Goal: Task Accomplishment & Management: Manage account settings

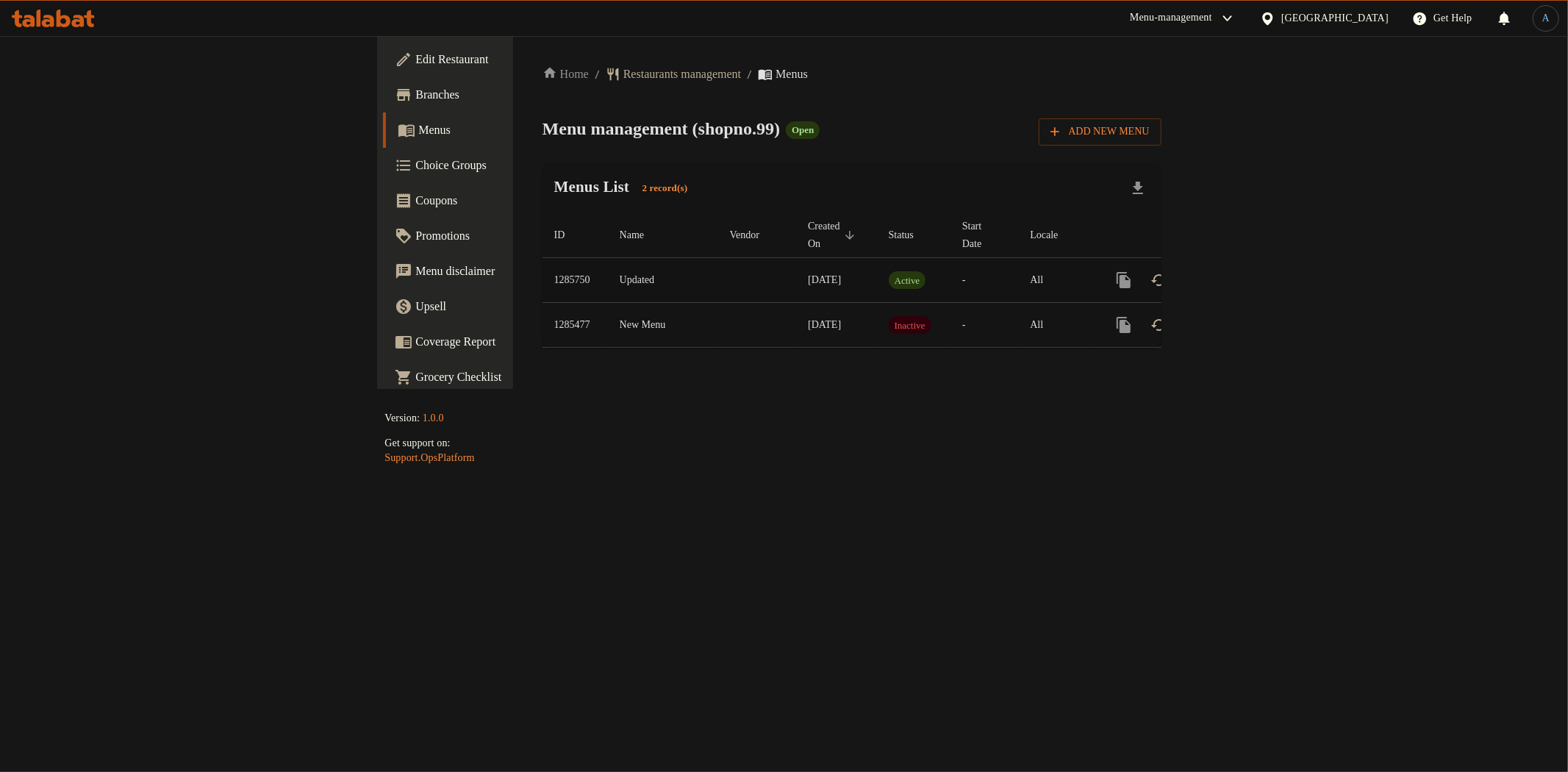
click at [1239, 272] on icon "enhanced table" at bounding box center [1230, 280] width 18 height 18
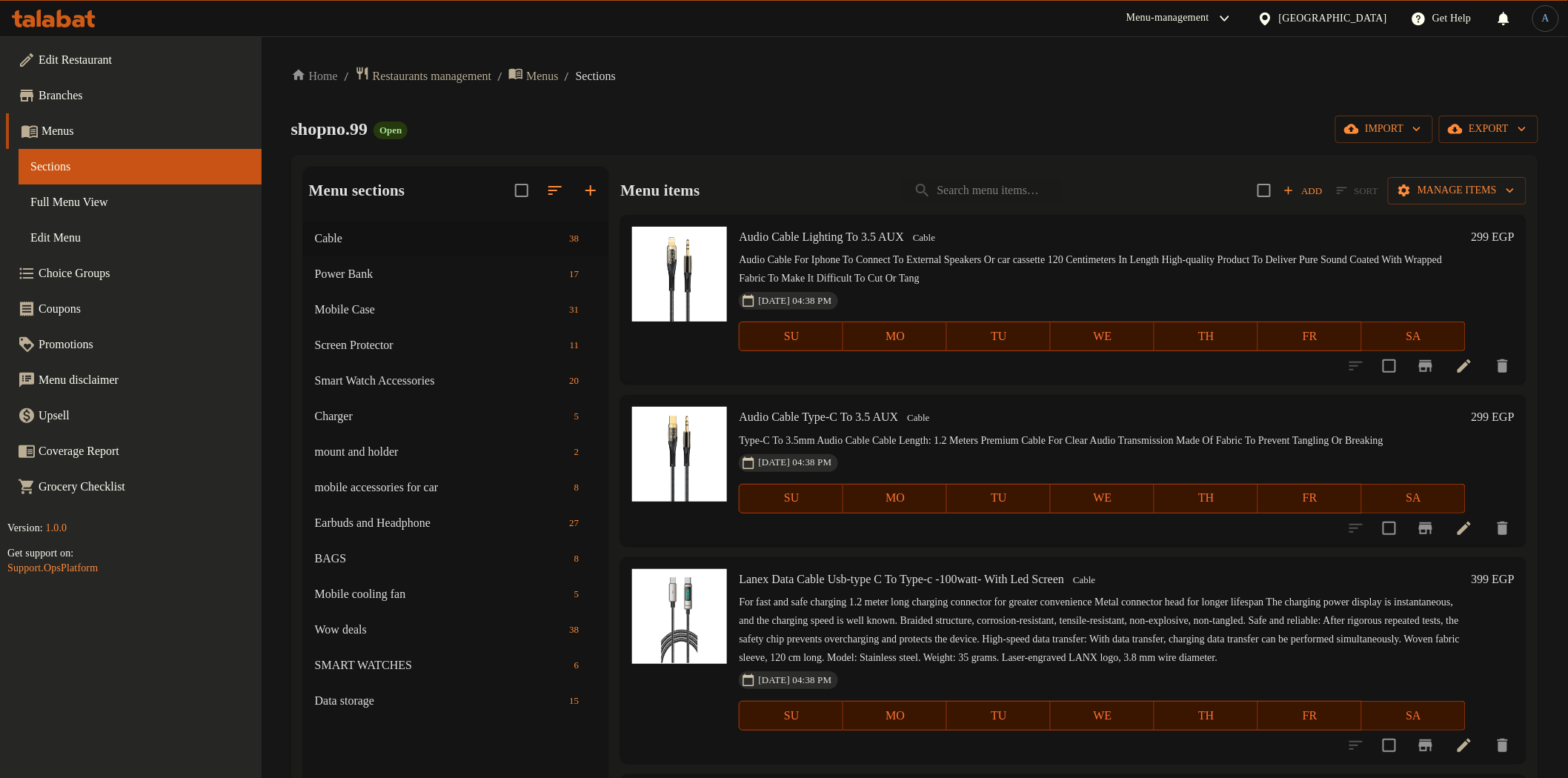
drag, startPoint x: 848, startPoint y: 122, endPoint x: 871, endPoint y: 137, distance: 27.5
click at [848, 121] on div "shopno.99 Open import export" at bounding box center [915, 129] width 1247 height 28
click at [949, 179] on input "search" at bounding box center [982, 191] width 160 height 26
paste input "695925"
type input "695925"
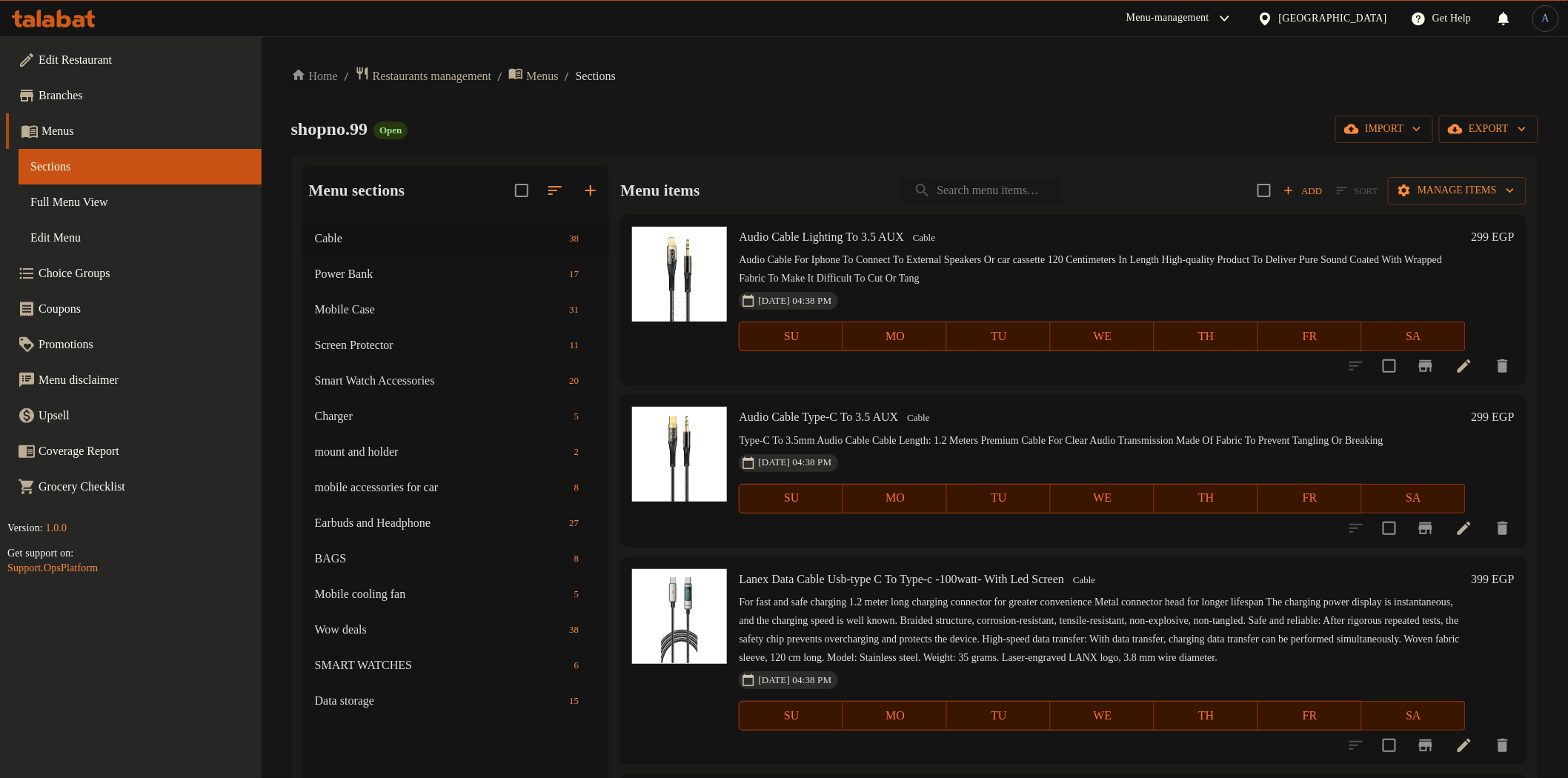
click at [1013, 185] on input "search" at bounding box center [982, 191] width 160 height 26
paste input "Anker usb-c to usb-c ( 6ft , 100watt)"
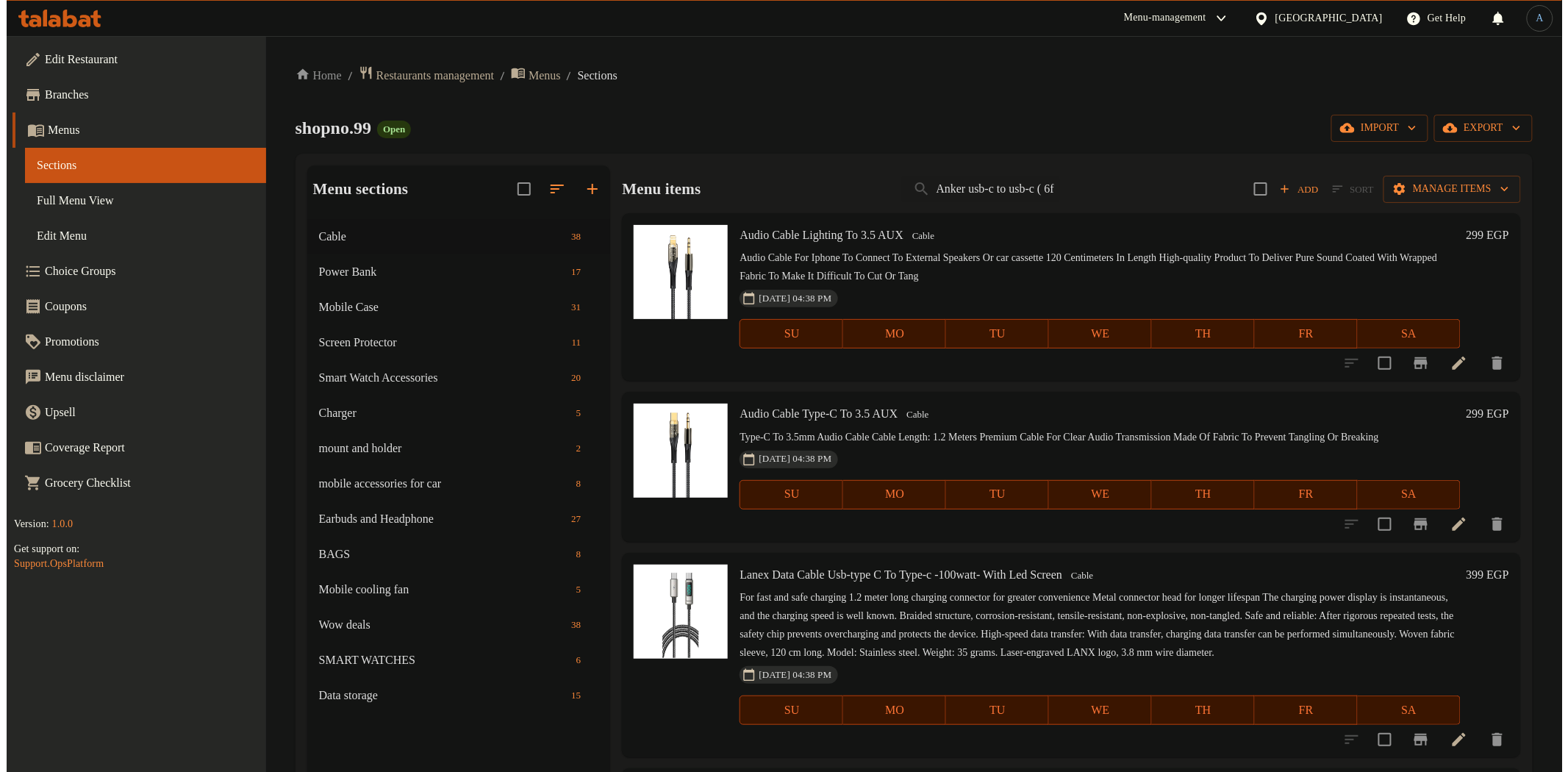
scroll to position [0, 61]
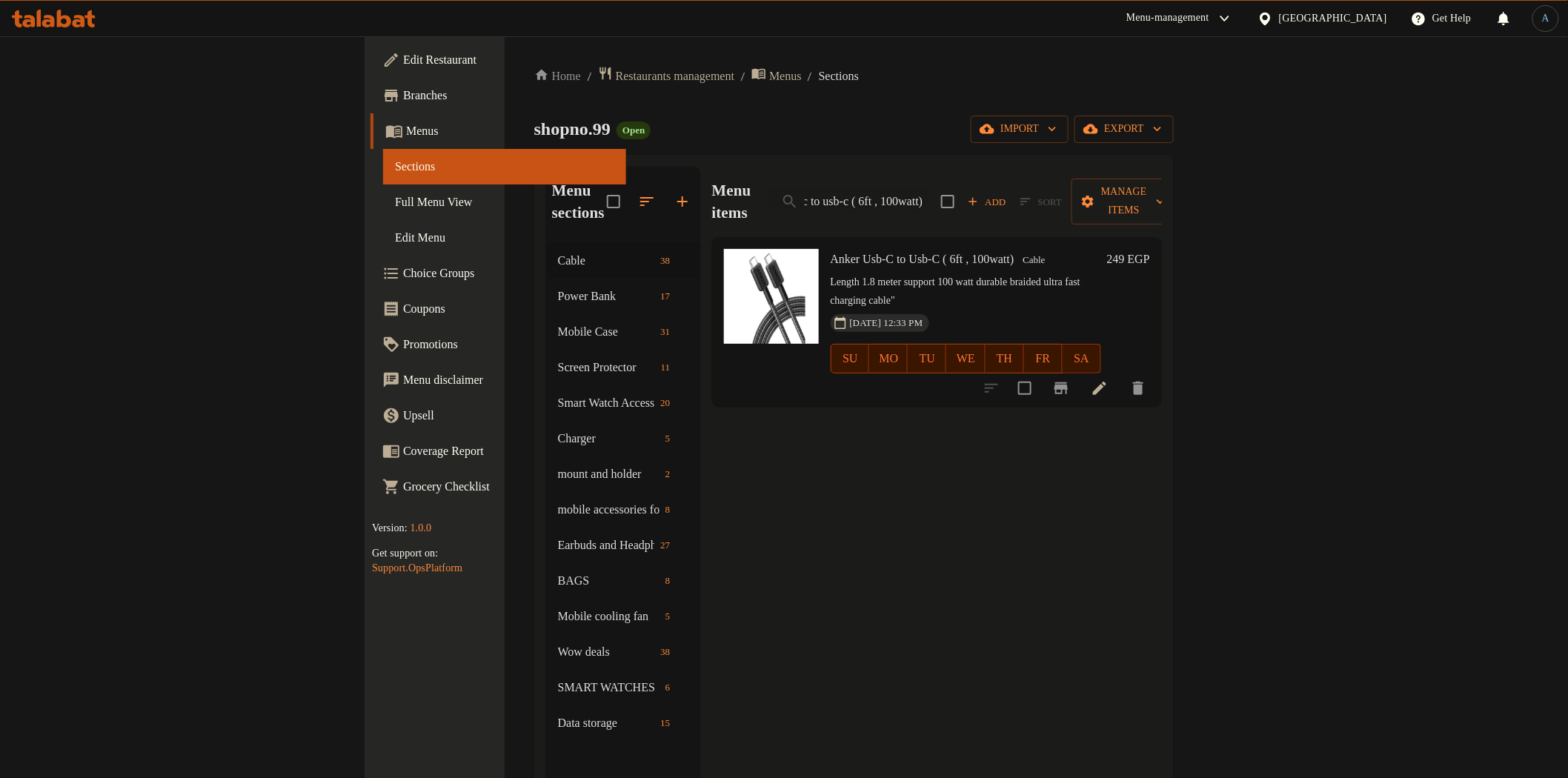
type input "Anker usb-c to usb-c ( 6ft , 100watt)"
click at [1106, 381] on icon at bounding box center [1100, 388] width 14 height 14
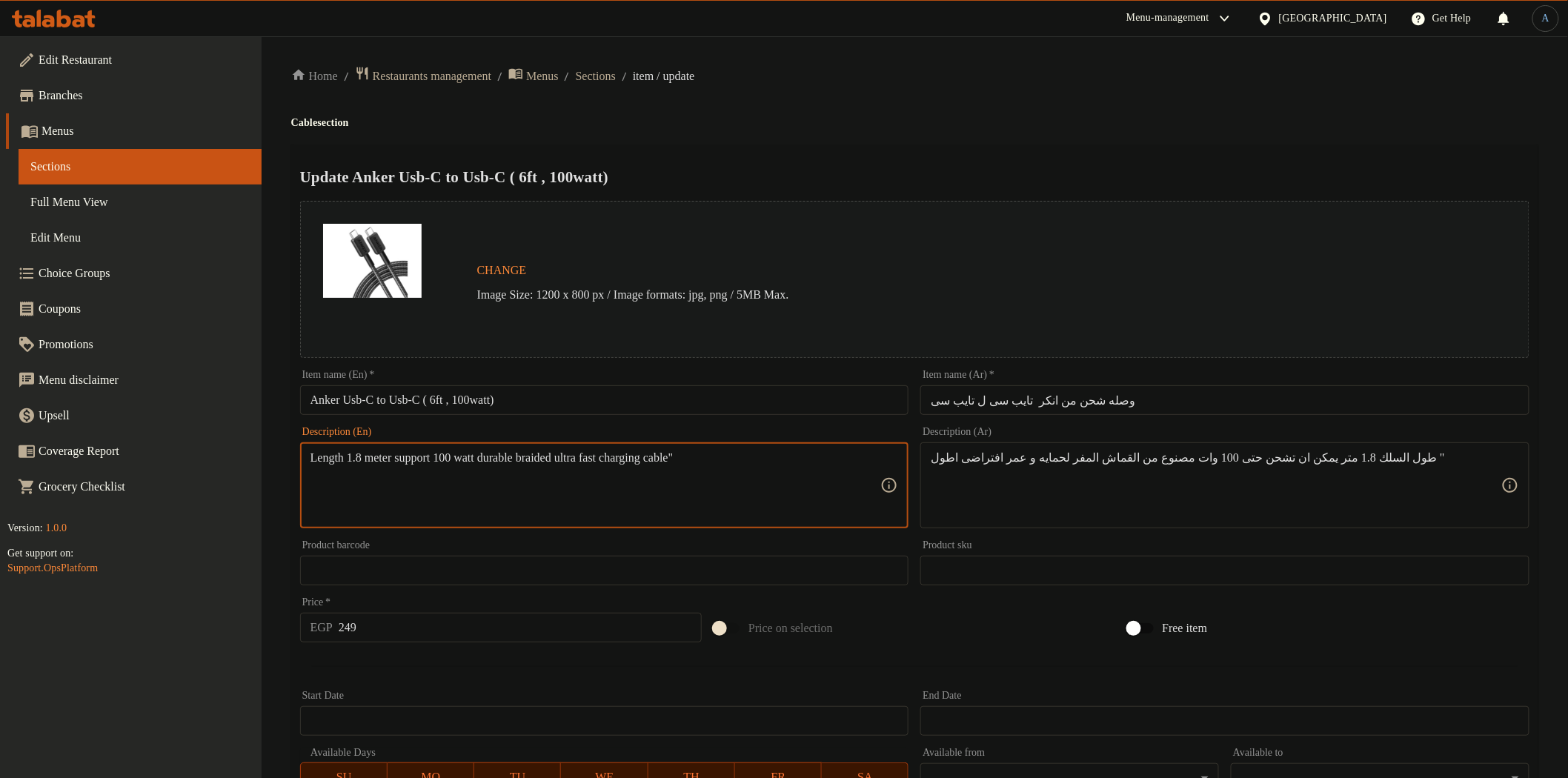
paste textarea ""•offiical warrranty 18 month •length 1.8 meter •support 100 watt •durable brai…"
type textarea ""•offiical warrranty 18 month •length 1.8 meter •support 100 watt •durable brai…"
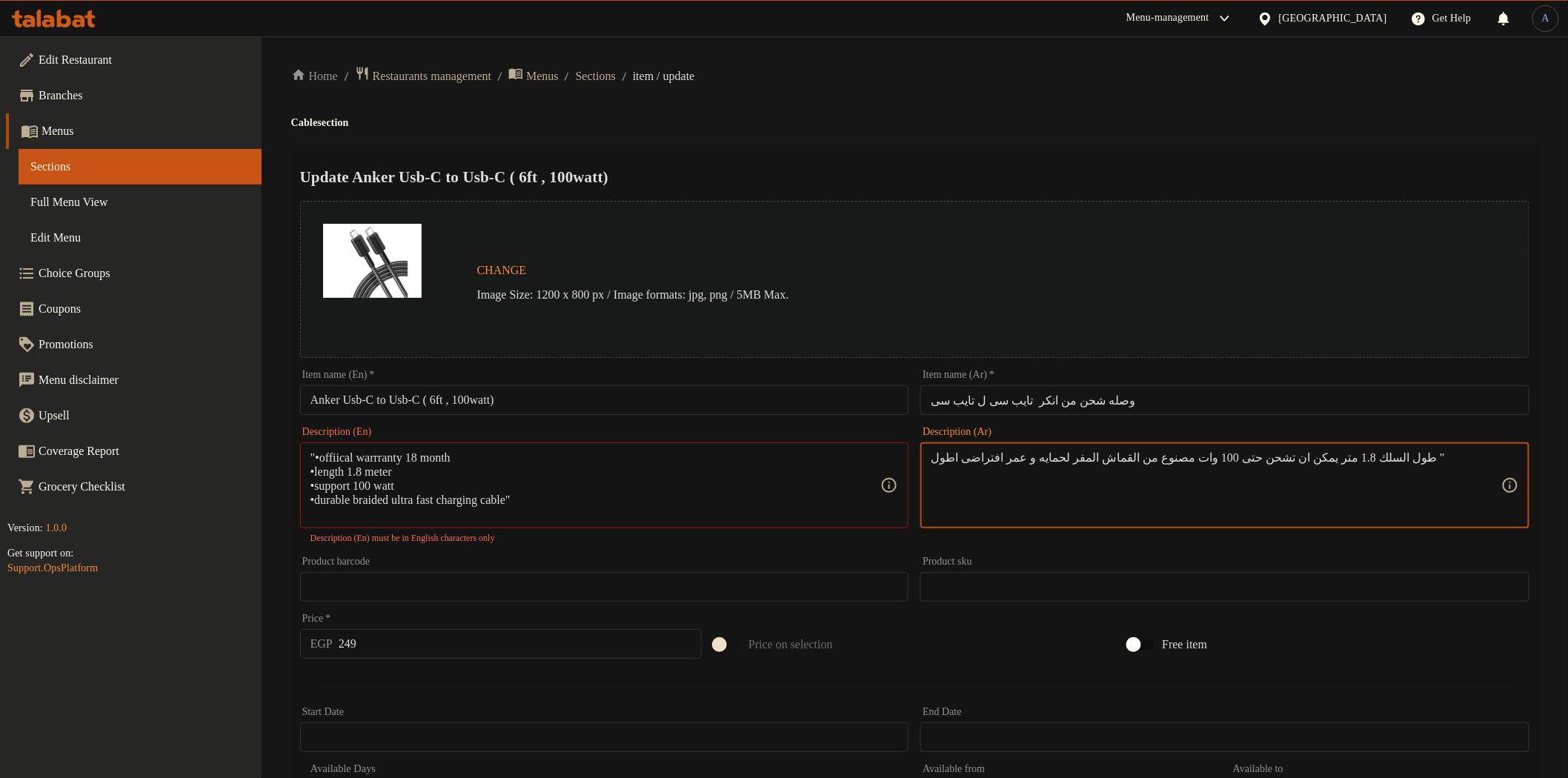
paste textarea ""•ضمان الوكيل الرسمي 18 شهر •طول السلك 1.8 متر •يمكن ان تشحن حتى 100 وات •مصنوع…"
type textarea ""•ضمان الوكيل الرسمي 18 شهر •طول السلك 1.8 متر •يمكن ان تشحن حتى 100 وات •مصنوع…"
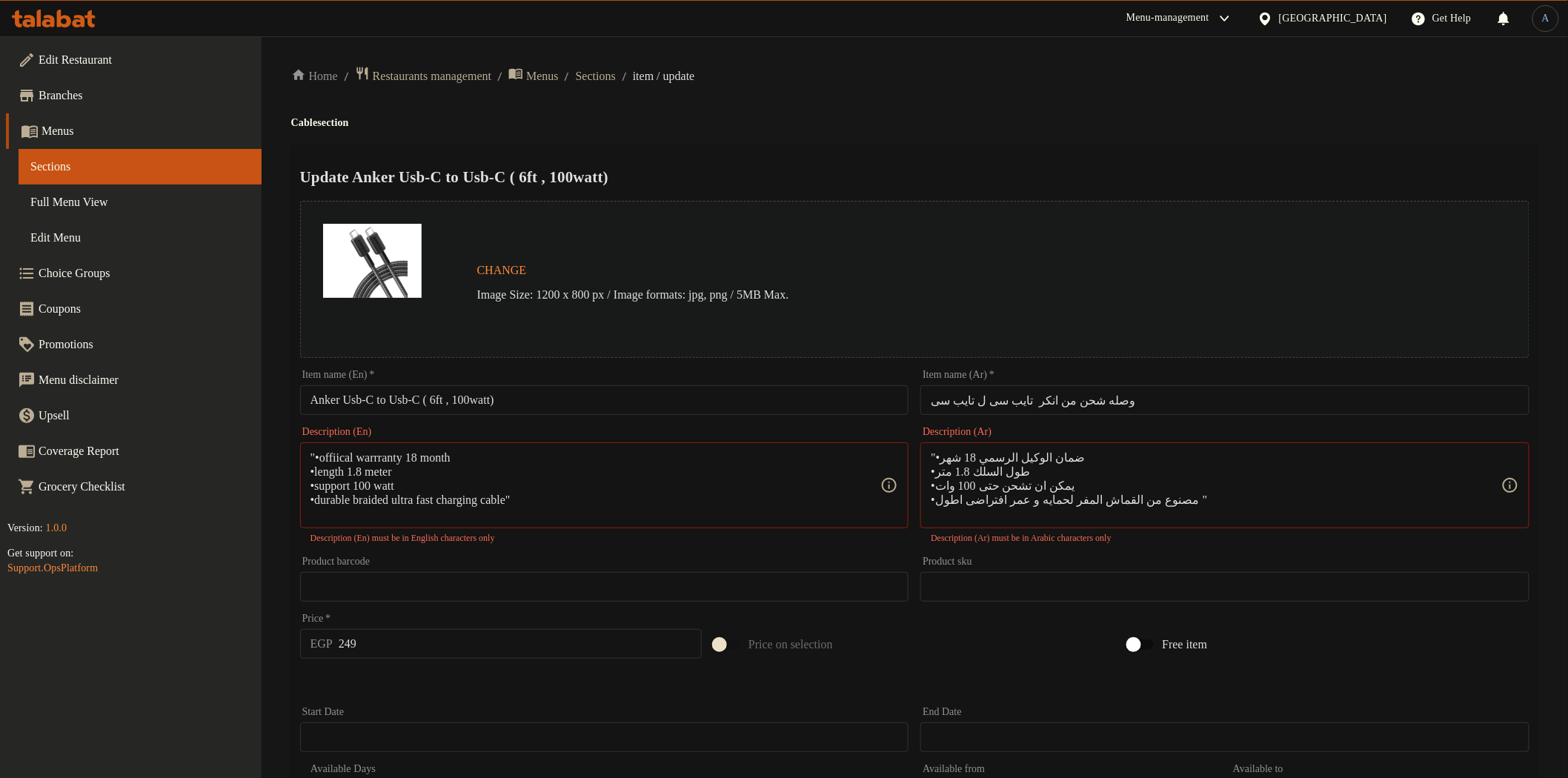
click at [1070, 154] on div "Update Anker Usb-C to Usb-C ( 6ft , 100watt) Change Image Size: 1200 x 800 px /…" at bounding box center [915, 595] width 1247 height 900
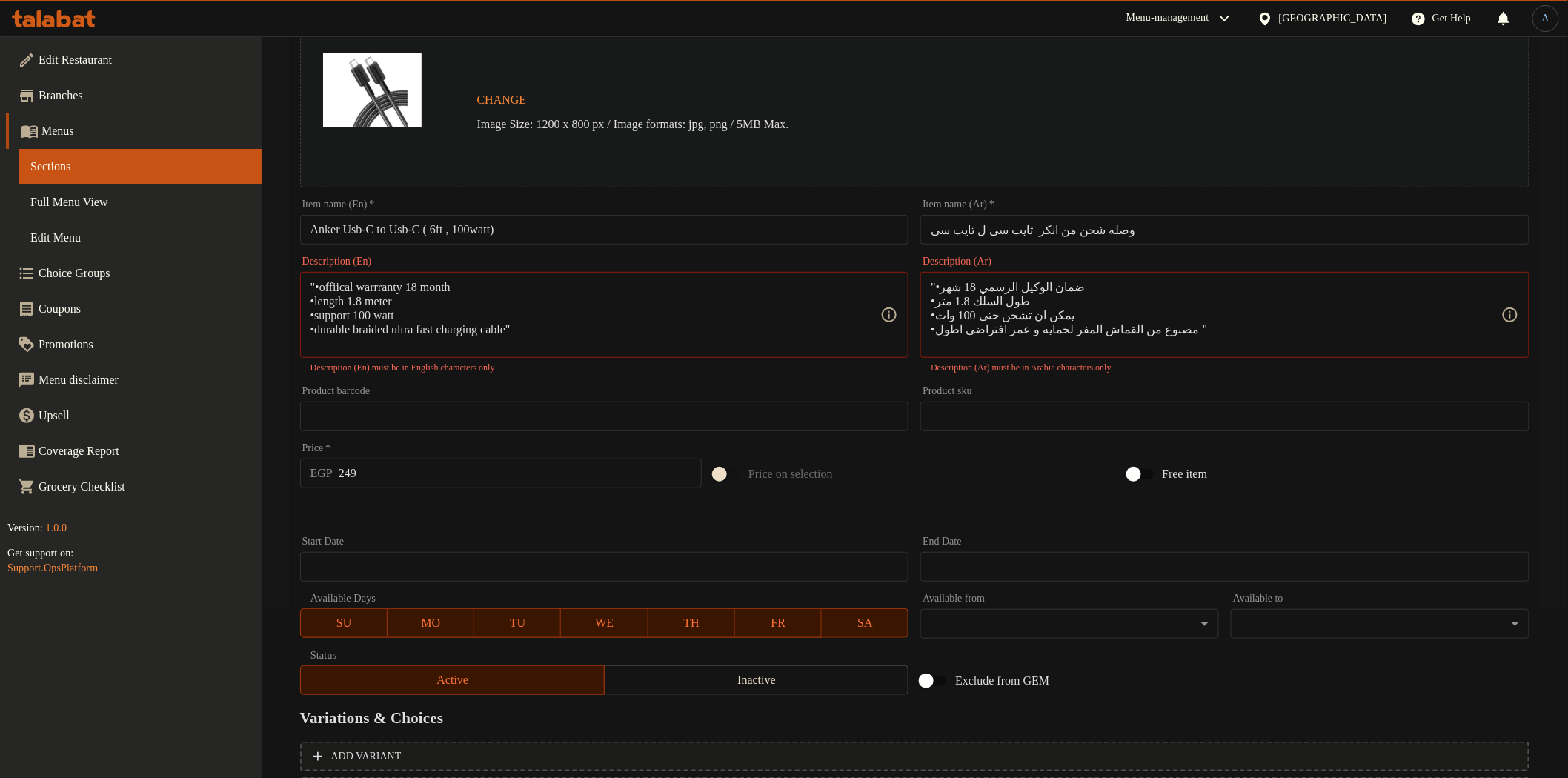
scroll to position [303, 0]
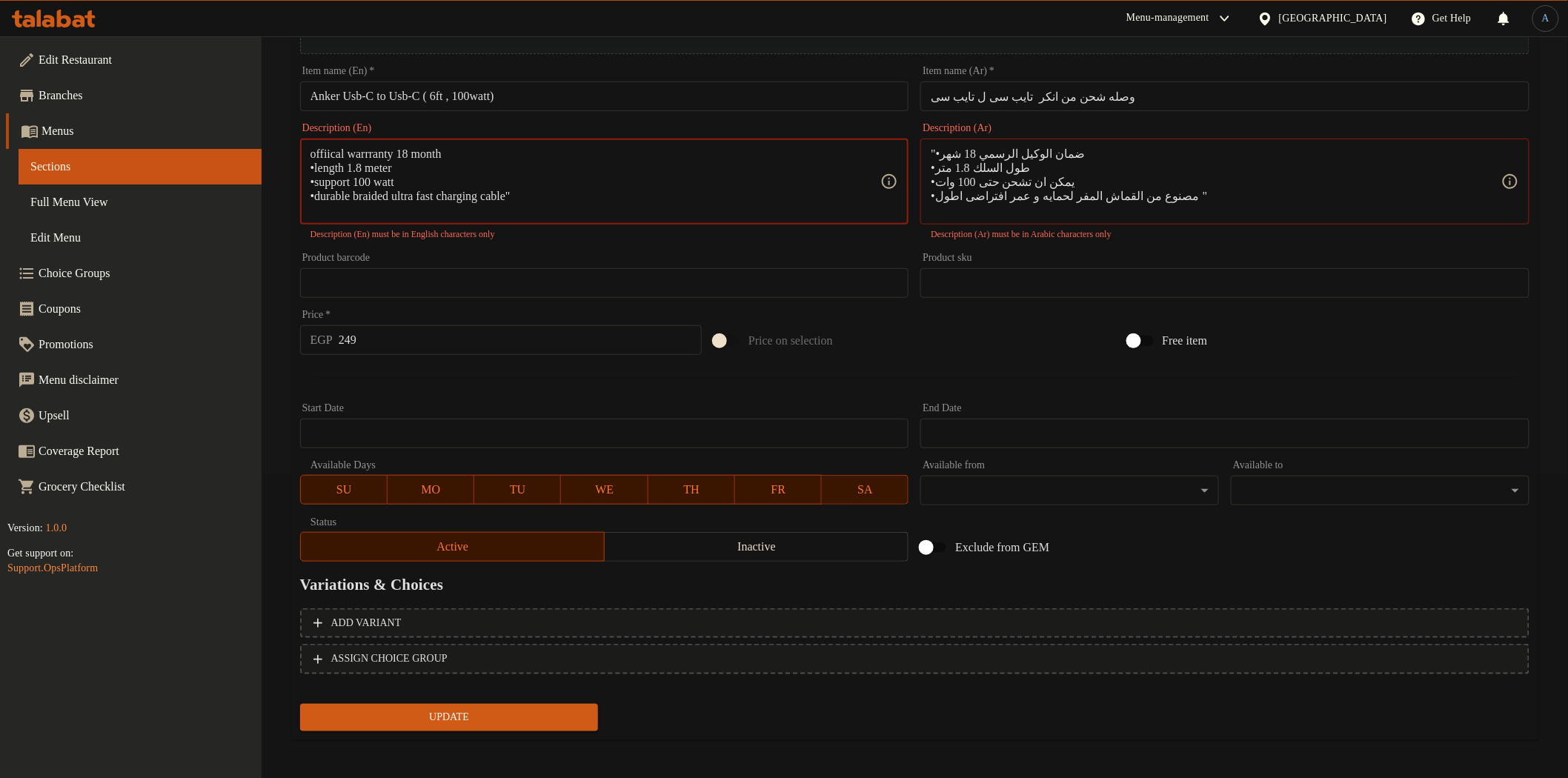
click at [385, 154] on textarea "offiical warrranty 18 month •length 1.8 meter •support 100 watt •durable braide…" at bounding box center [595, 181] width 570 height 70
click at [386, 157] on textarea "offiical warranty 18 month •length 1.8 meter •support 100 watt •durable braided…" at bounding box center [595, 181] width 570 height 70
drag, startPoint x: 480, startPoint y: 156, endPoint x: 294, endPoint y: 151, distance: 186.1
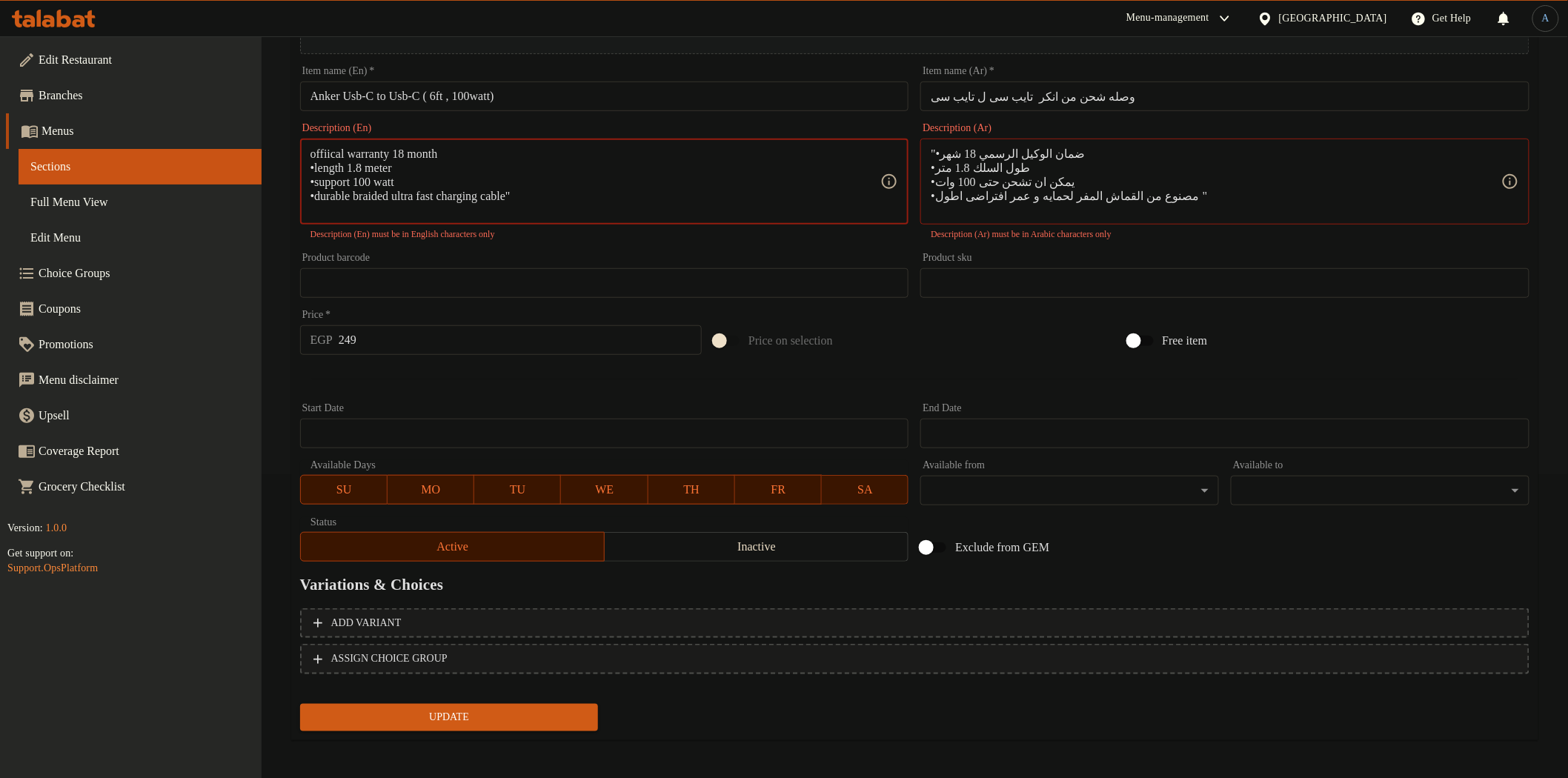
click at [294, 151] on div "Description (En) offiical warranty 18 month •length 1.8 meter •support 100 watt…" at bounding box center [605, 182] width 621 height 130
click at [313, 166] on textarea "•length 1.8 meter •support 100 watt •durable braided ultra fast charging cable"" at bounding box center [595, 181] width 570 height 70
type textarea "length 1.8 meter •support 100 watt •durable braided ultra fast charging cable""
drag, startPoint x: 1078, startPoint y: 152, endPoint x: 910, endPoint y: 153, distance: 168.0
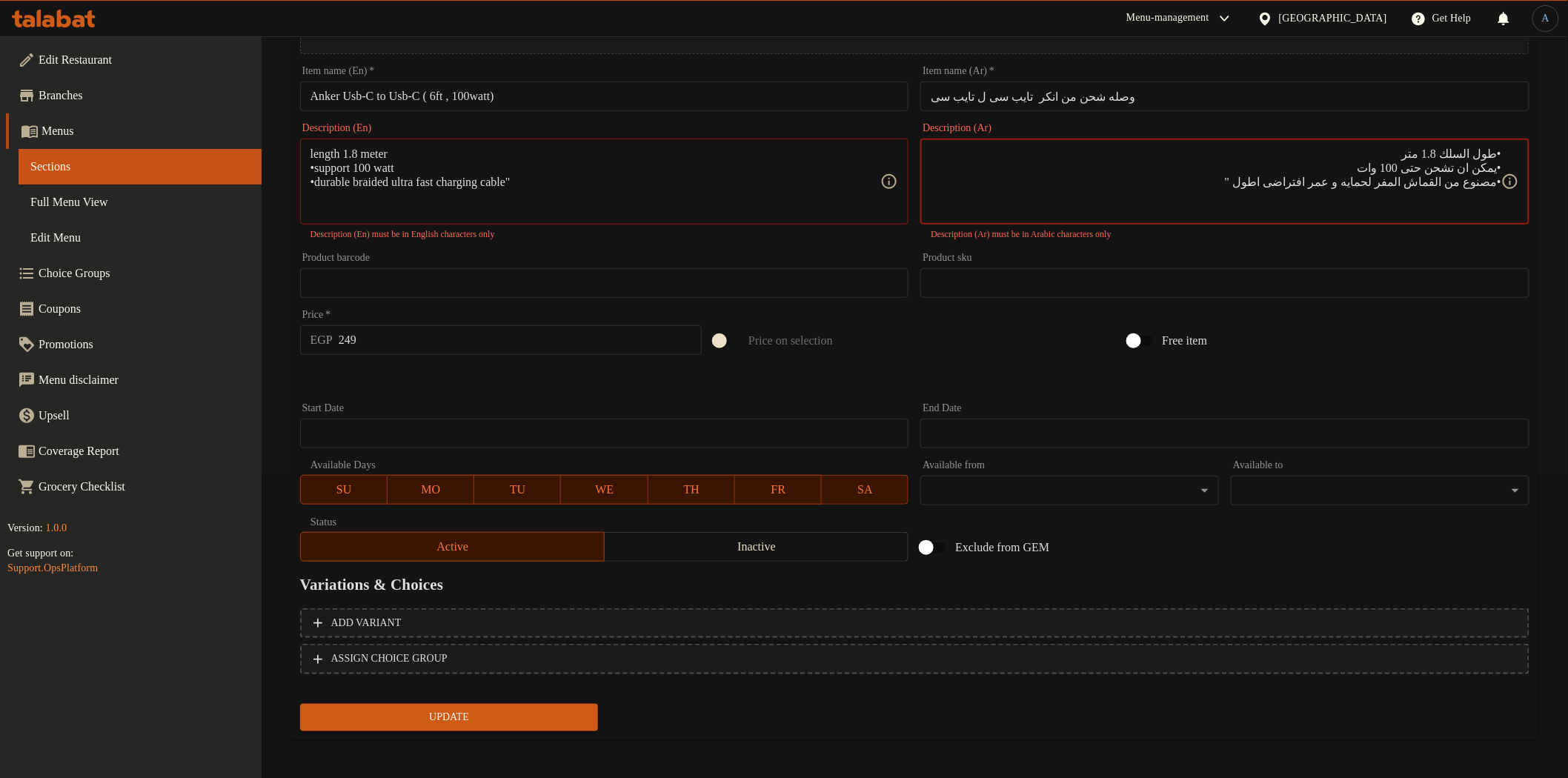
click at [1500, 166] on textarea "•طول السلك 1.8 متر •يمكن ان تشحن حتى 100 وات •مصنوع من القماش المفر لحمايه و عم…" at bounding box center [1215, 181] width 570 height 70
type textarea "طول السلك 1.8 متر، يمكن ان تشحن حتى 100 وات، مصنوع من القماش المفر لحمايه و عمر…"
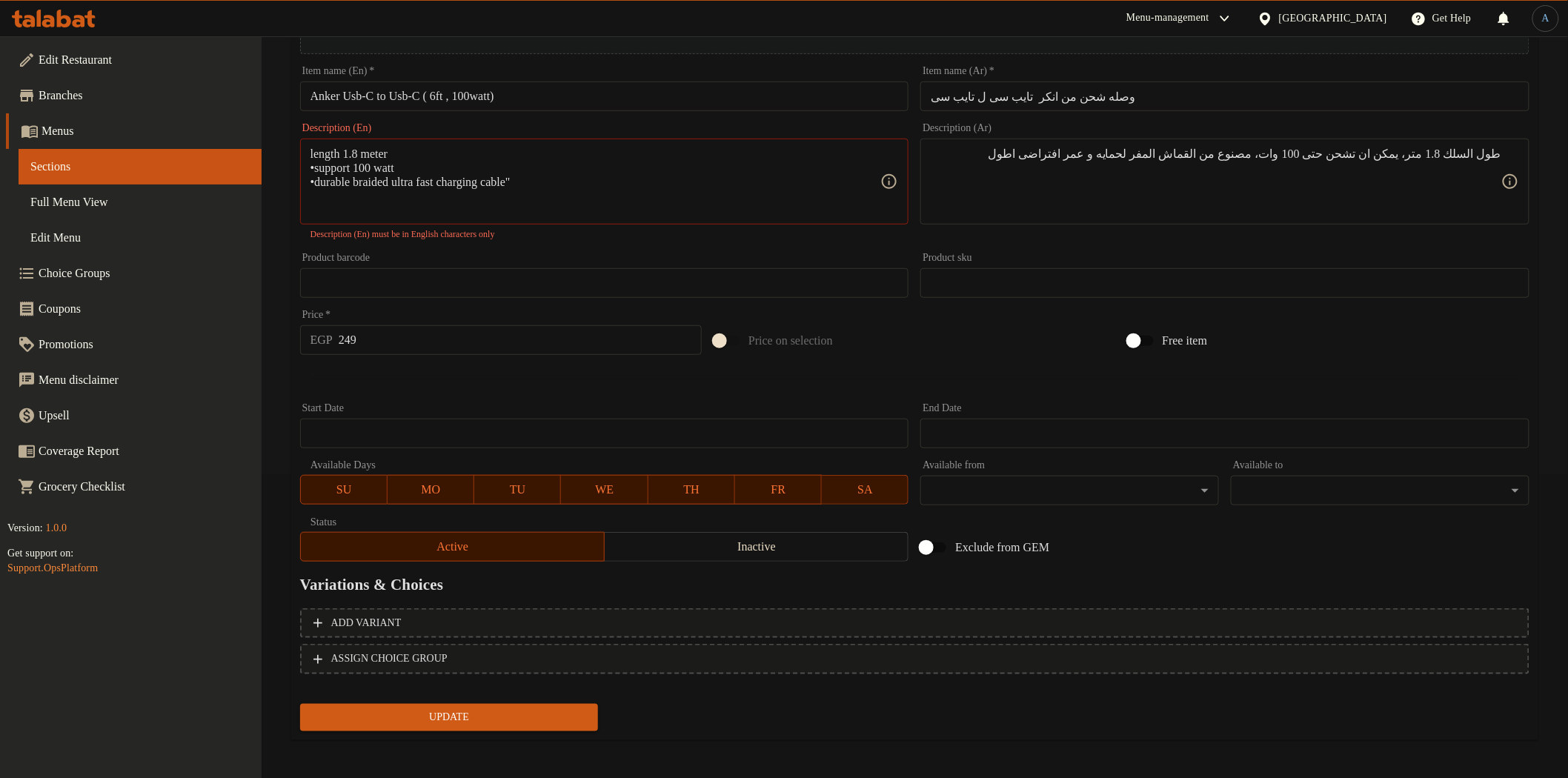
click at [424, 250] on div "Product barcode Product barcode" at bounding box center [605, 276] width 621 height 57
type textarea "length 1.8 meter, support 100 watt, durable braided ultra fast charging cable"
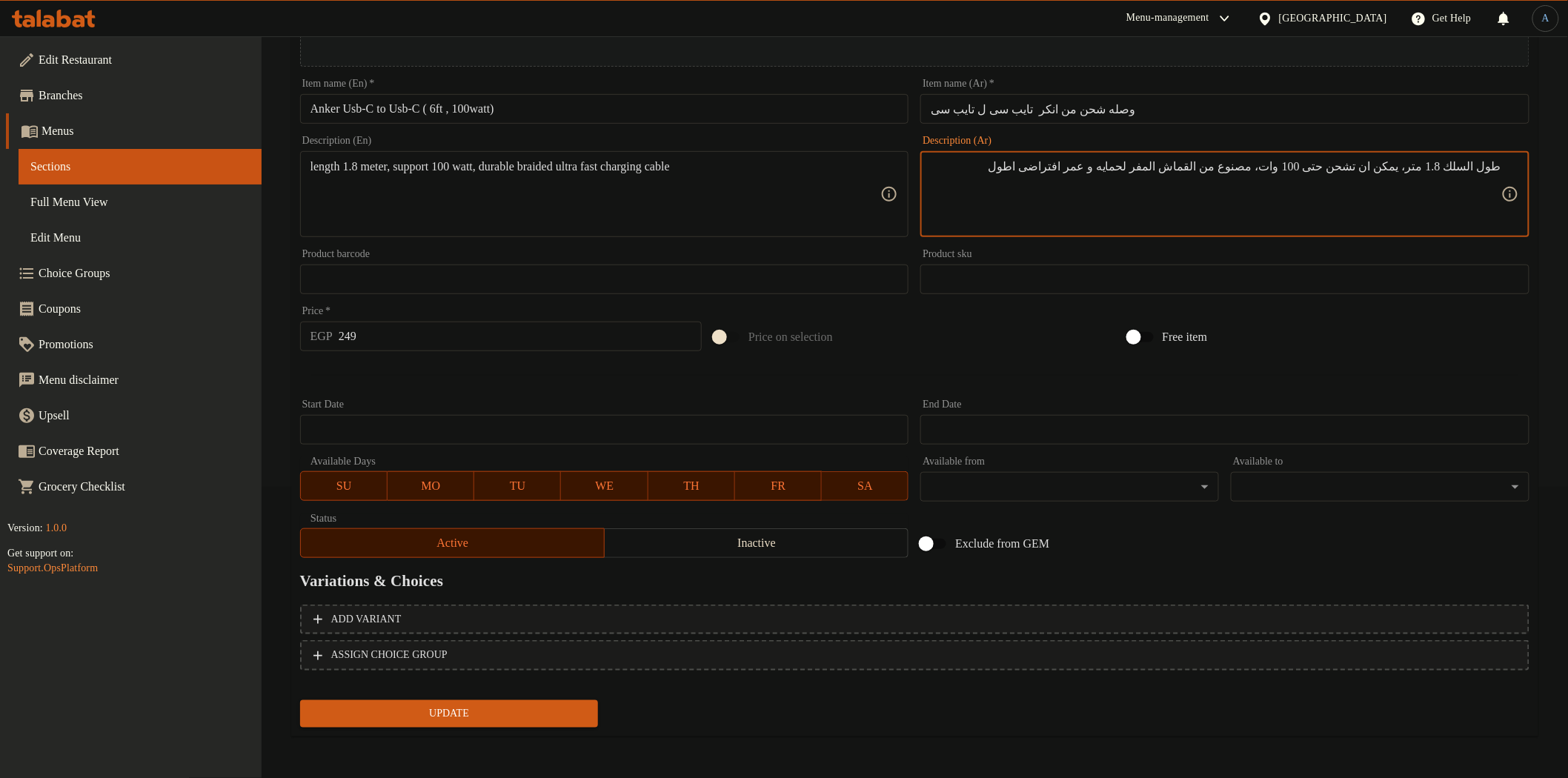
scroll to position [288, 0]
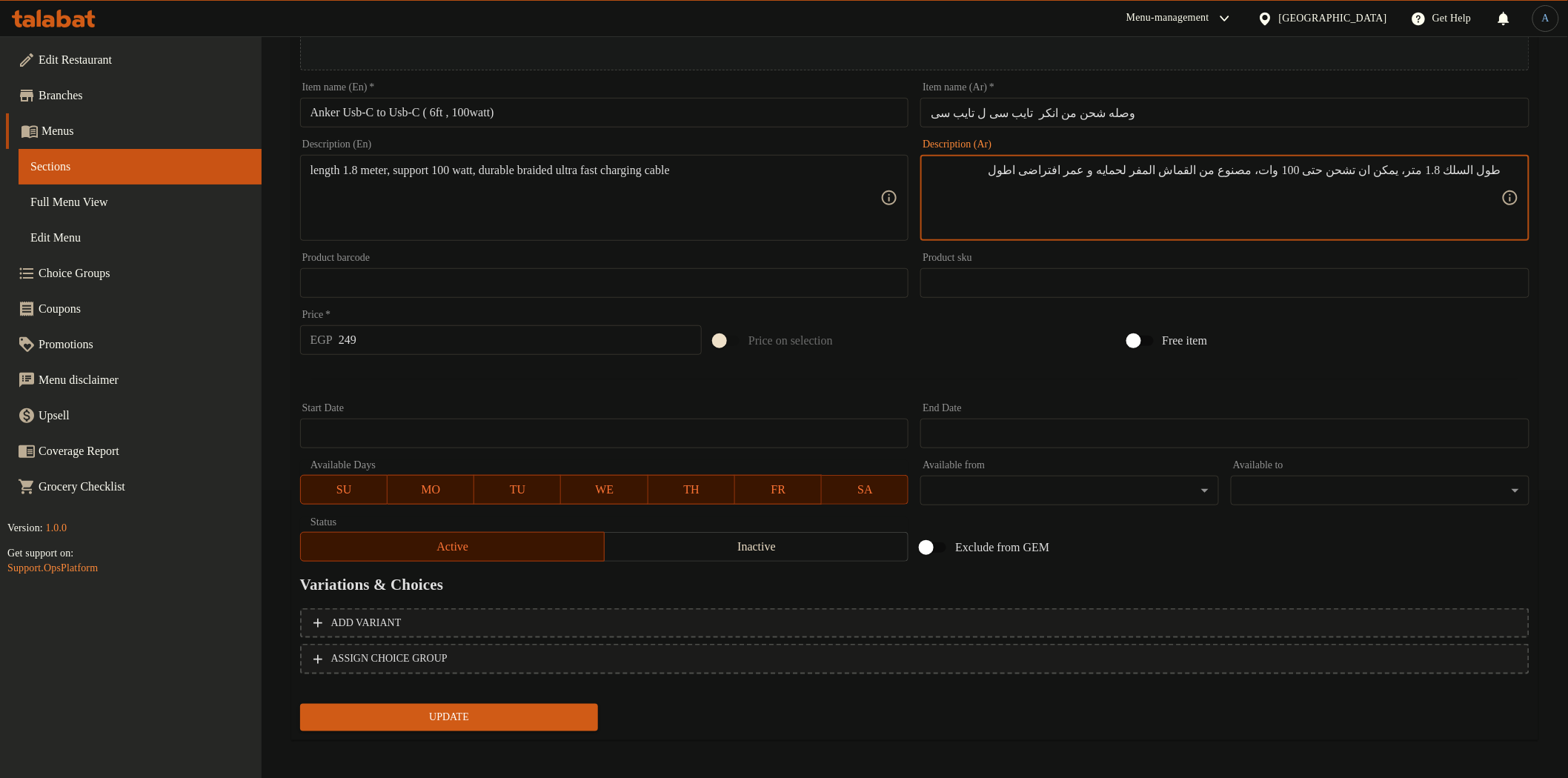
click at [508, 399] on div "Start Date Start Date" at bounding box center [605, 425] width 621 height 57
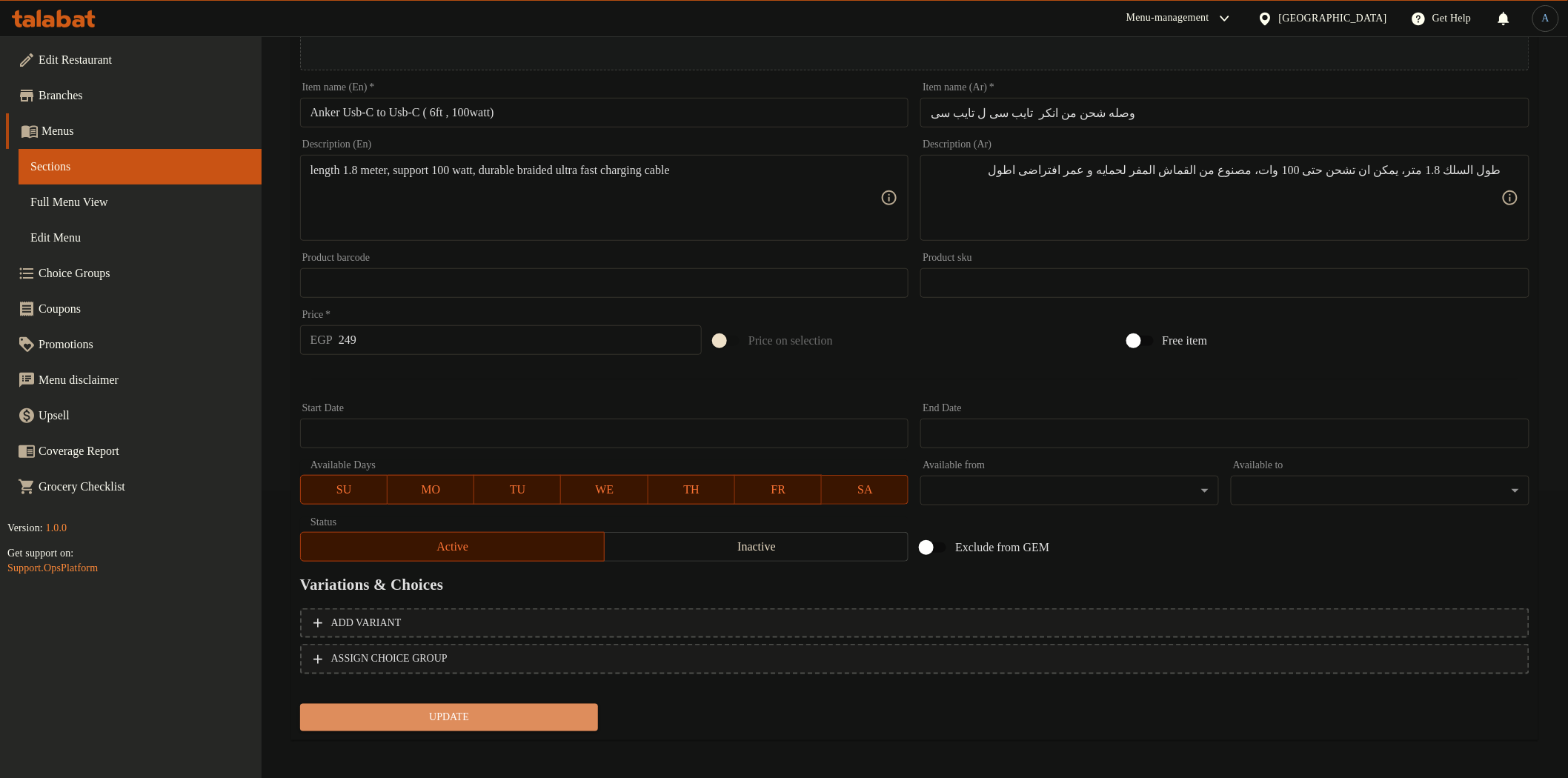
click at [495, 711] on span "Update" at bounding box center [449, 717] width 275 height 19
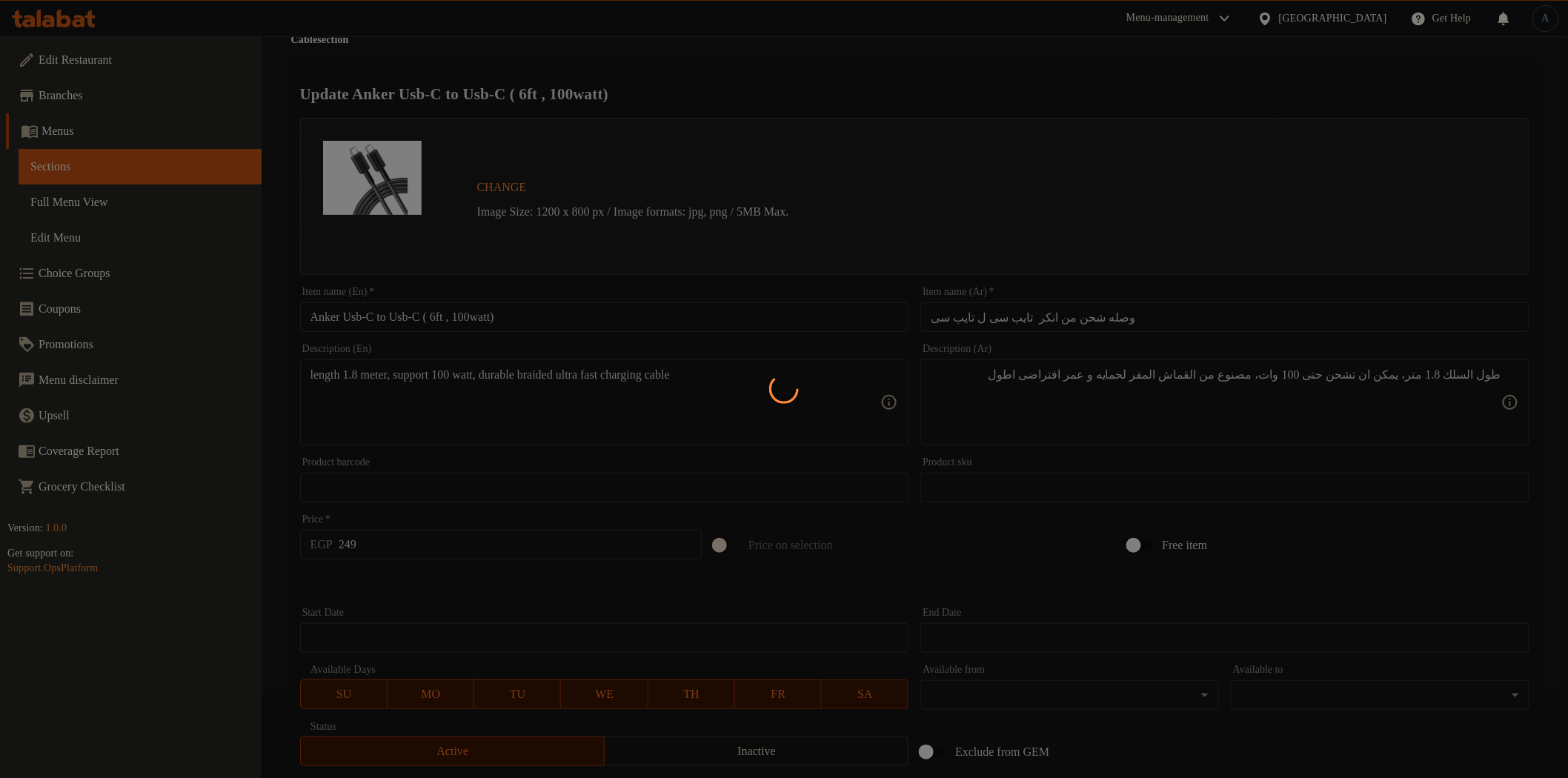
scroll to position [0, 0]
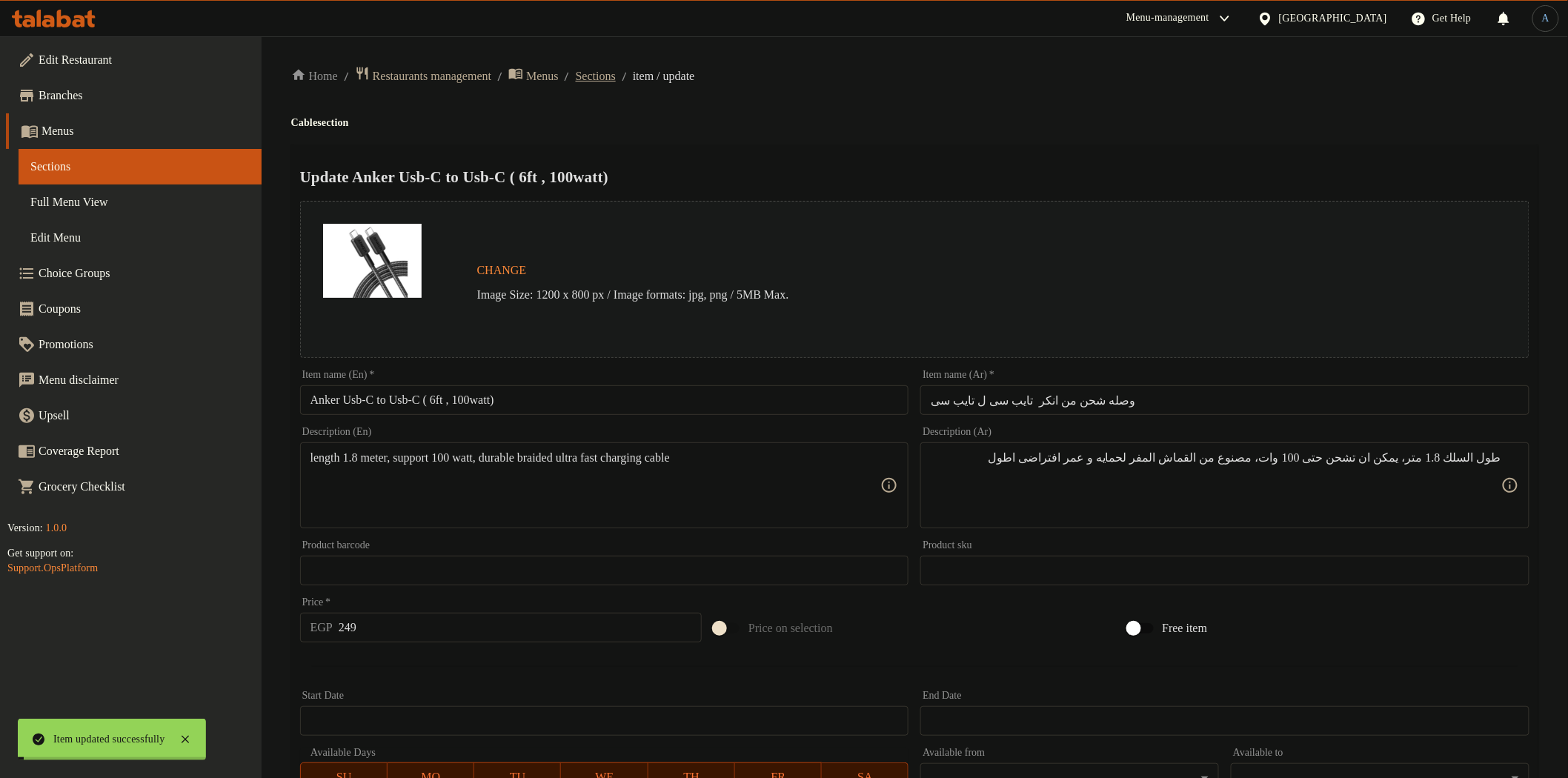
click at [616, 70] on span "Sections" at bounding box center [596, 76] width 40 height 18
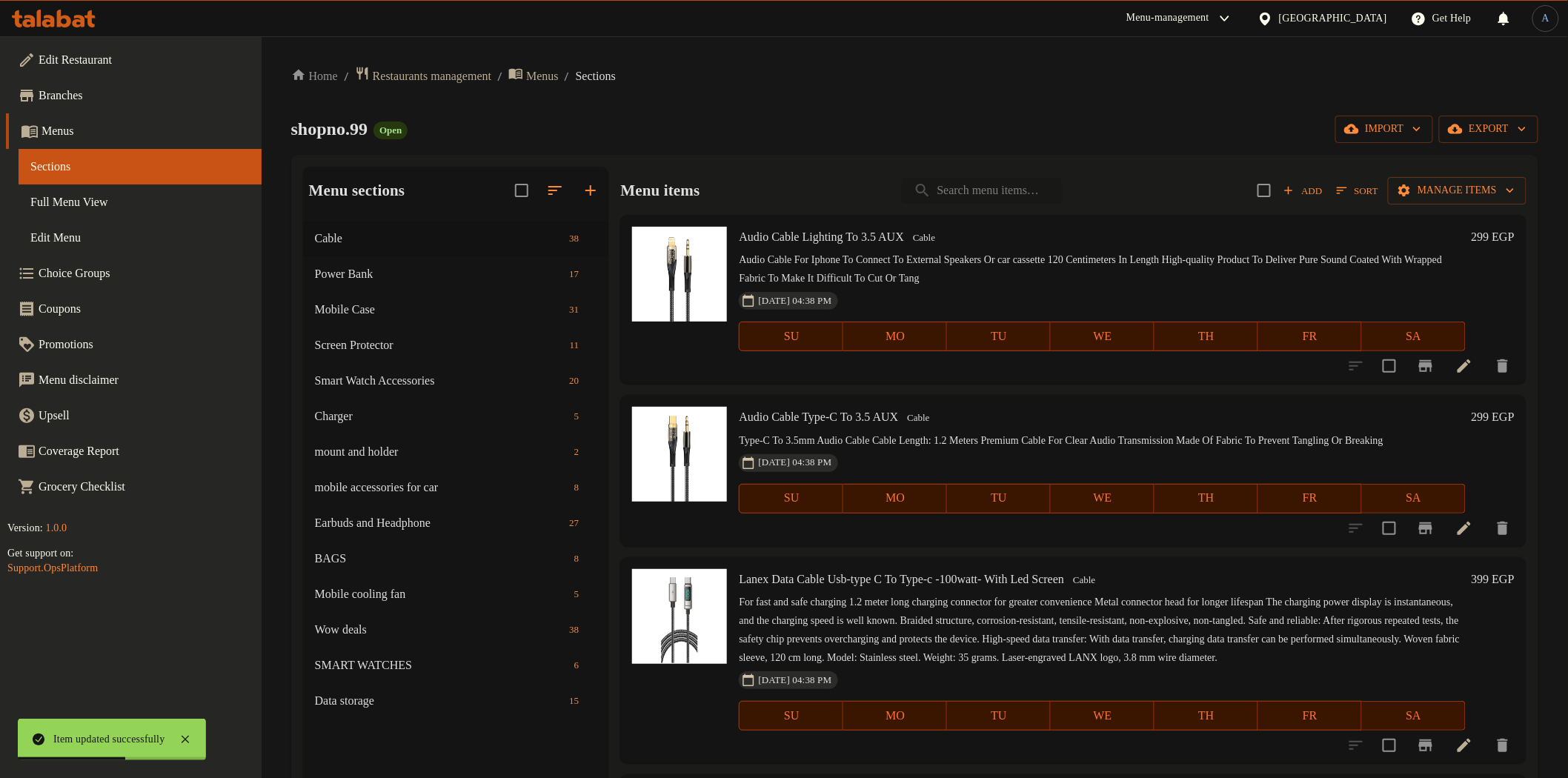
click at [945, 180] on input "search" at bounding box center [982, 191] width 160 height 26
paste input "anke USB-A to USB-C ( 1.8 M )"
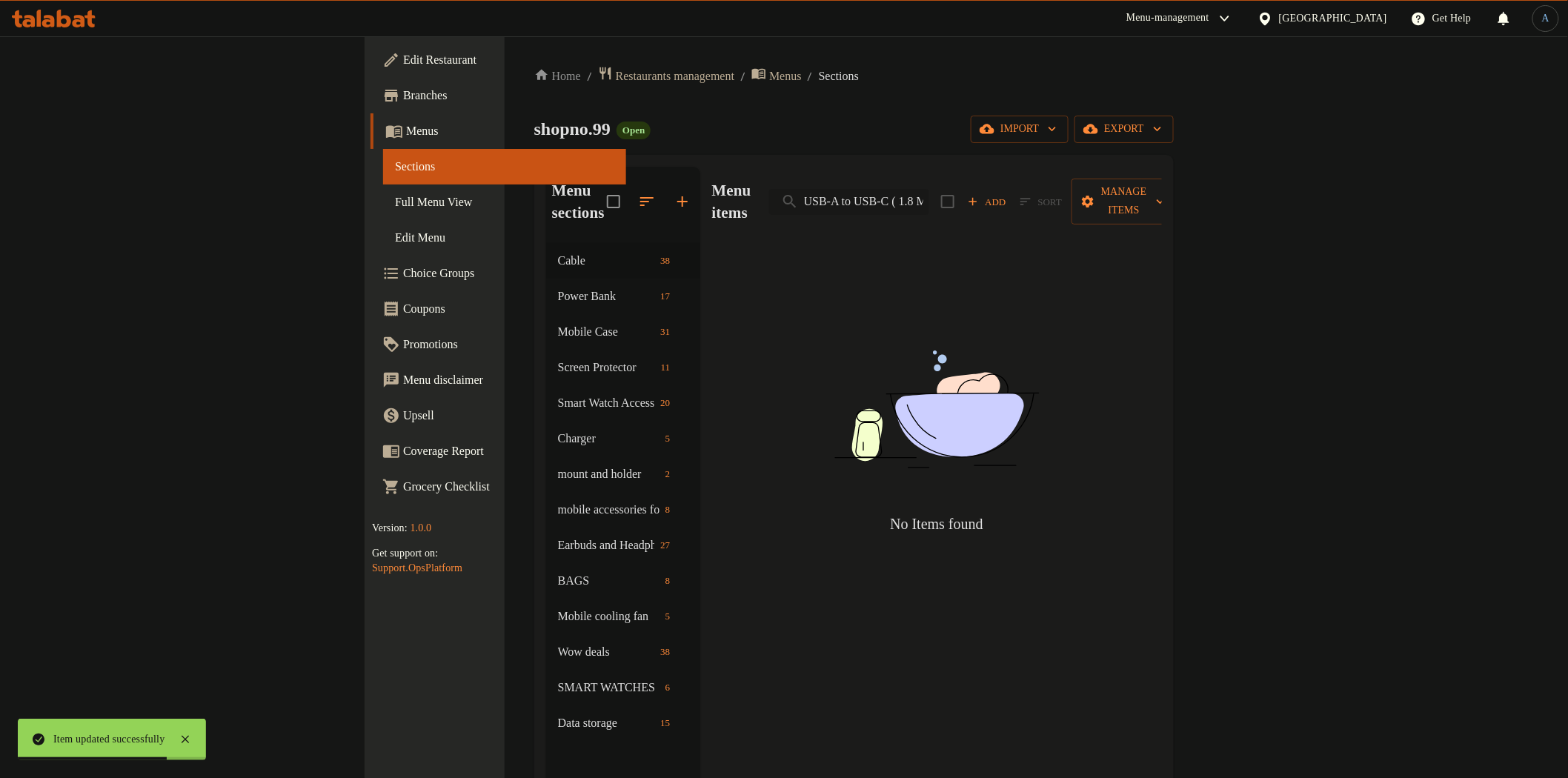
click at [929, 190] on input "anke USB-A to USB-C ( 1.8 M )" at bounding box center [849, 202] width 160 height 26
click at [929, 190] on input "anke USB-A to USB-C ( 1.8 M)" at bounding box center [849, 202] width 160 height 26
click at [929, 190] on input "anke USB-A to USB-C (1.8 M)" at bounding box center [849, 202] width 160 height 26
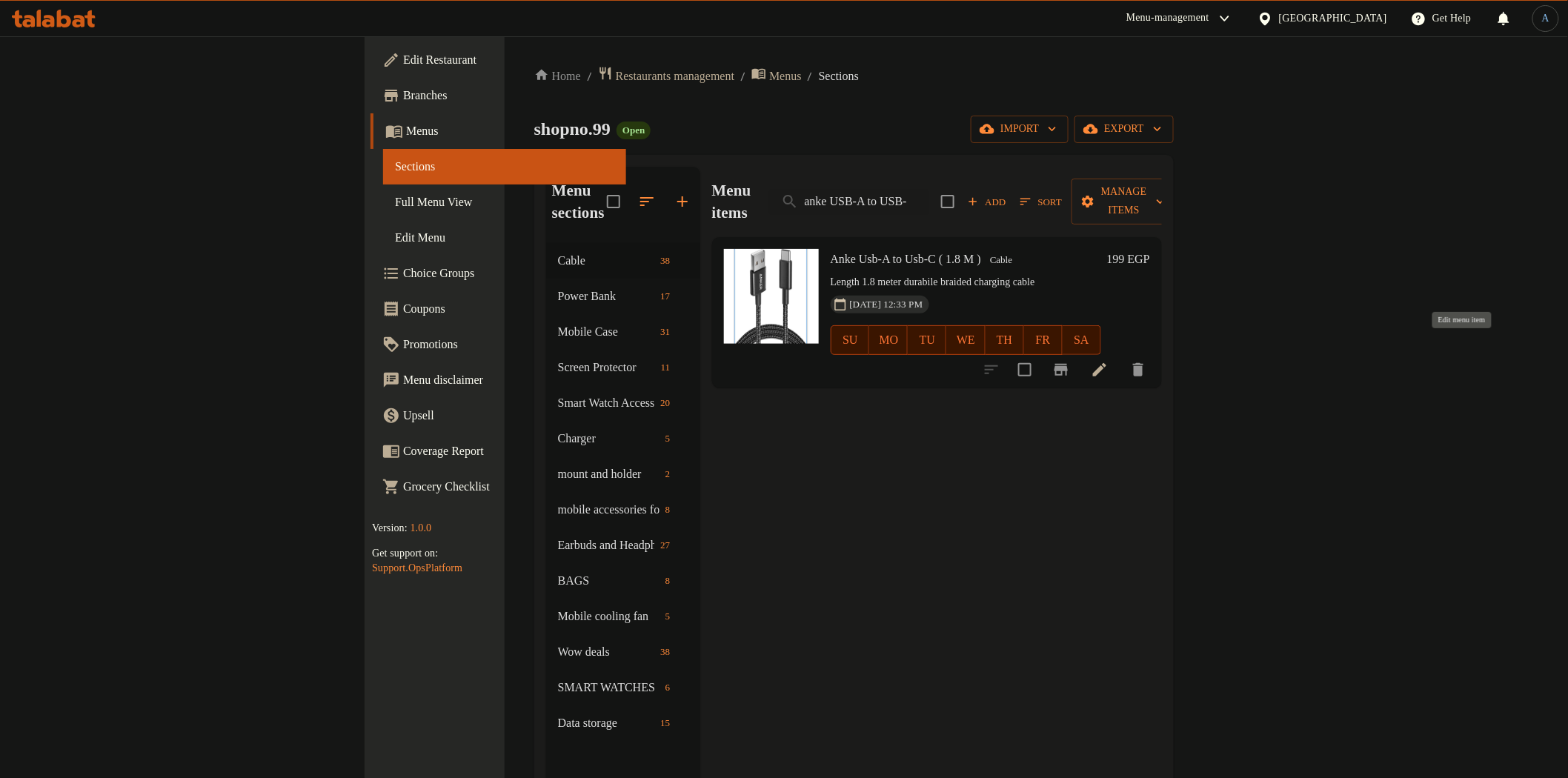
type input "anke USB-A to USB-"
click at [1106, 363] on icon at bounding box center [1100, 370] width 14 height 14
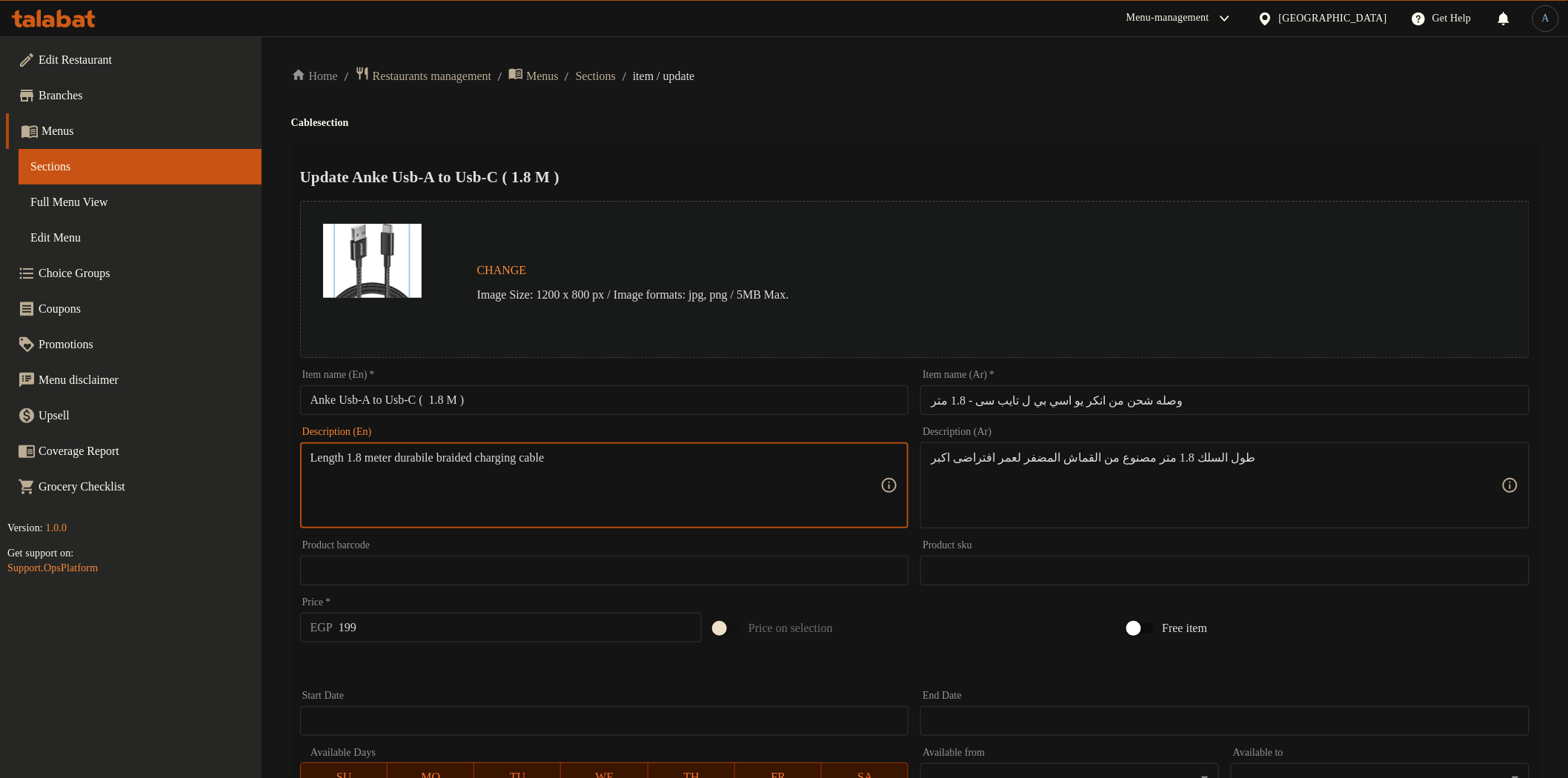
paste textarea ""•offiical warrranty 18 month •length 1.8 meter •support 100 watt •durable brai…"
drag, startPoint x: 499, startPoint y: 456, endPoint x: 208, endPoint y: 464, distance: 291.1
click at [208, 464] on div "Edit Restaurant Branches Menus Sections Full Menu View Edit Menu Choice Groups …" at bounding box center [784, 552] width 1568 height 1033
click at [410, 465] on textarea ""•offiical warrranty 18 month •length 1.8 meter •support 100 watt •durable brai…" at bounding box center [595, 485] width 570 height 70
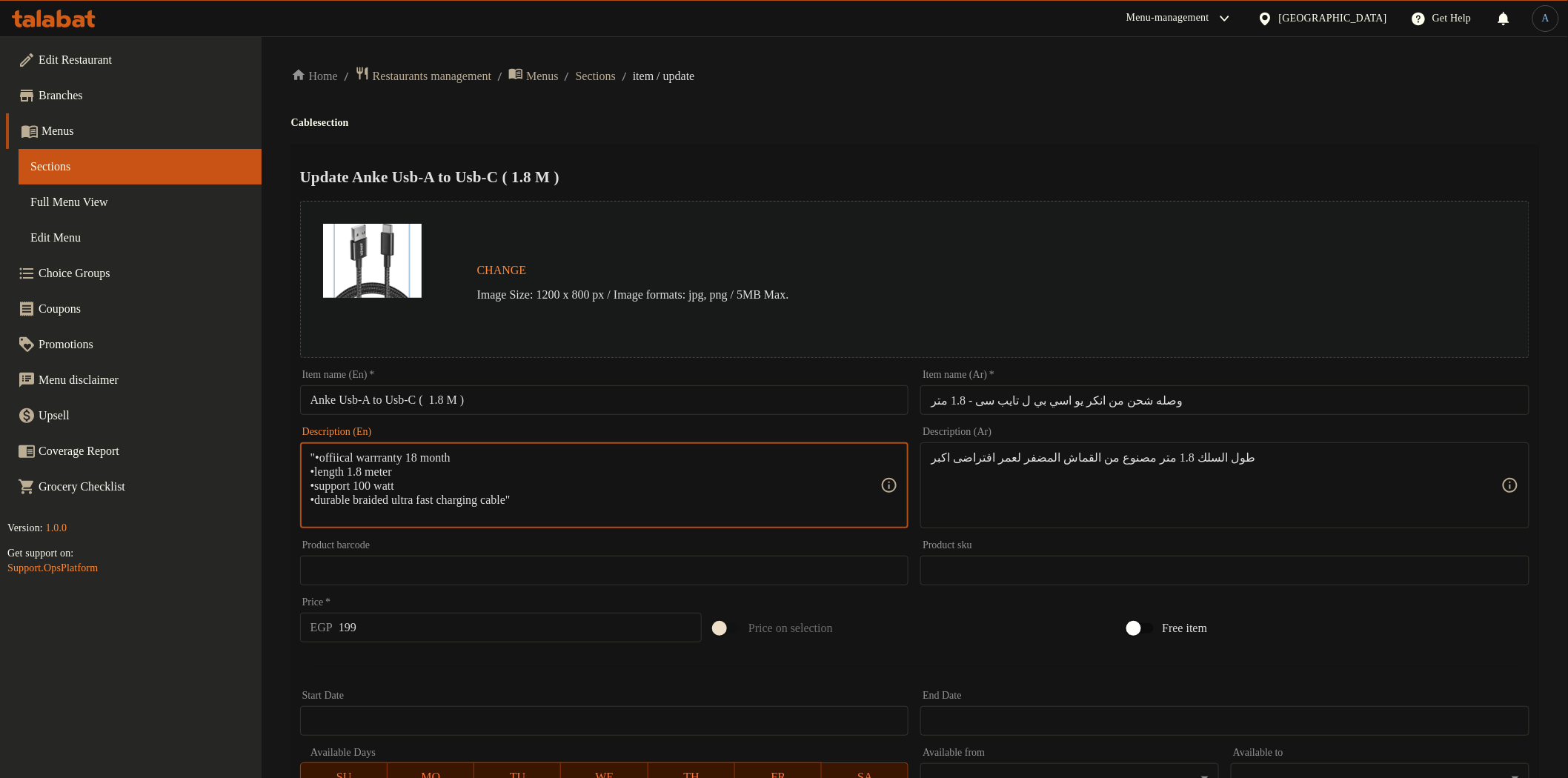
click at [410, 465] on textarea ""•offiical warrranty 18 month •length 1.8 meter •support 100 watt •durable brai…" at bounding box center [595, 485] width 570 height 70
click at [418, 457] on textarea ""•offiical warrranty 18 month •length 1.8 meter •support 100 watt •durable brai…" at bounding box center [595, 485] width 570 height 70
click at [315, 456] on textarea "•length 1.8 meter •support 100 watt •durable braided ultra fast charging cable"" at bounding box center [595, 485] width 570 height 70
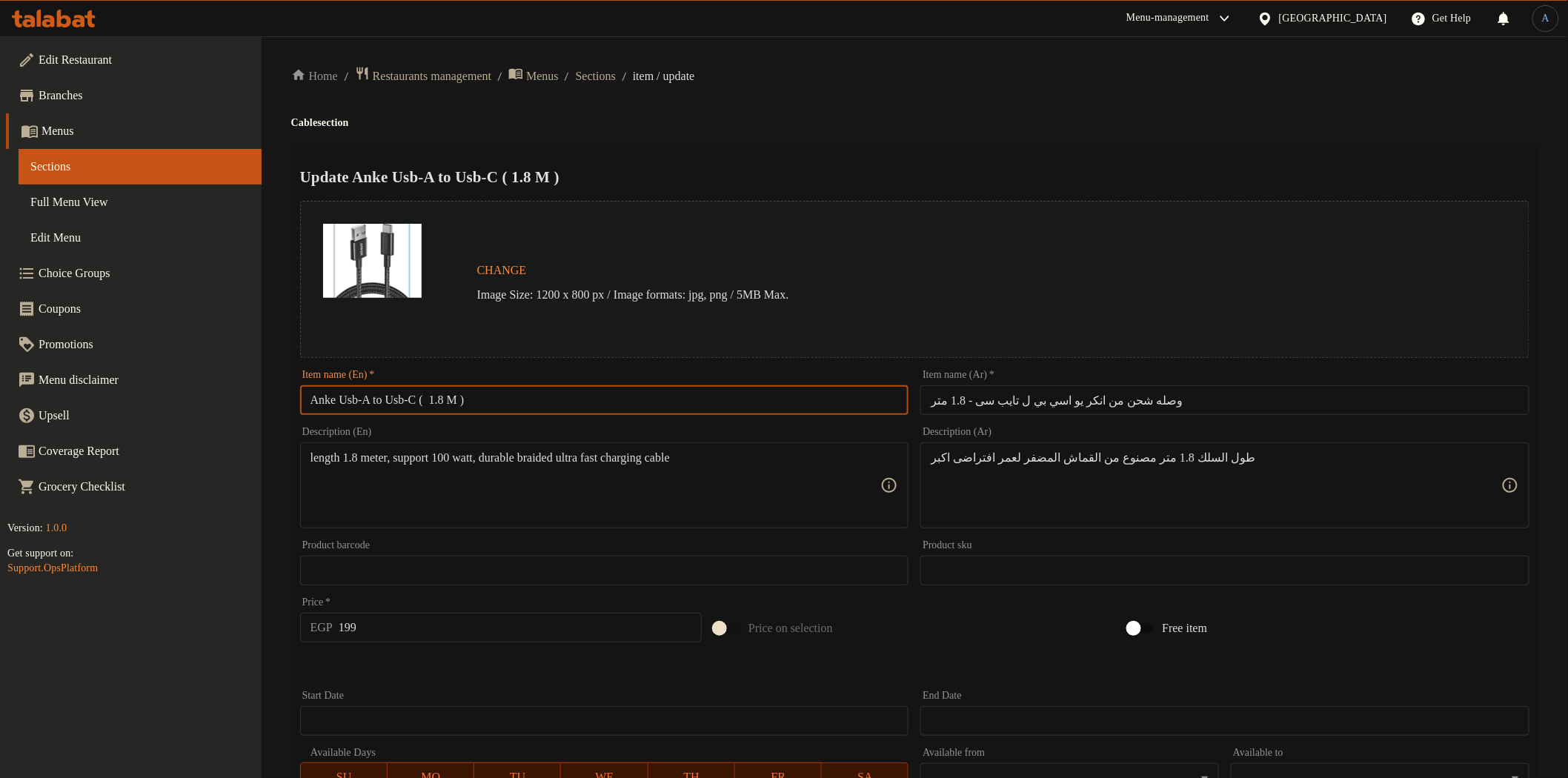
drag, startPoint x: 428, startPoint y: 403, endPoint x: 276, endPoint y: 405, distance: 152.0
click at [276, 405] on div "Home / Restaurants management / Menus / Sections / item / update Cable section …" at bounding box center [915, 552] width 1306 height 1033
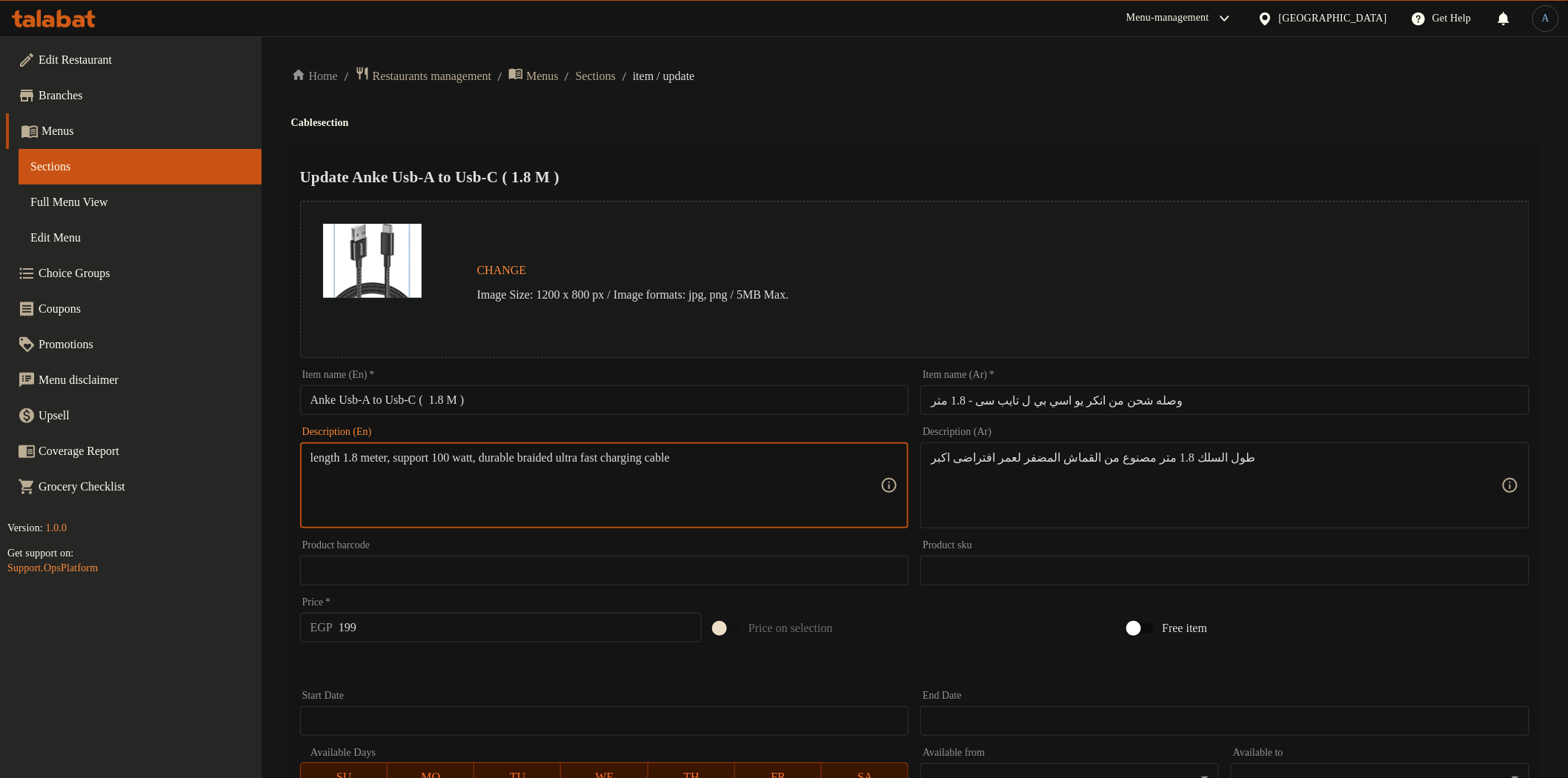
paste textarea ""•OFFICAIL WARRRANTY 18 MONTH •LENGTH 1.8 METER •DURABILE BRAIDED CHARGING CABL…"
click at [315, 468] on textarea ""•OFFICAIL WARRRANTY 18 MONTH •LENGTH 1.8 METER •DURABILE BRAIDED CHARGING CABL…" at bounding box center [595, 485] width 570 height 70
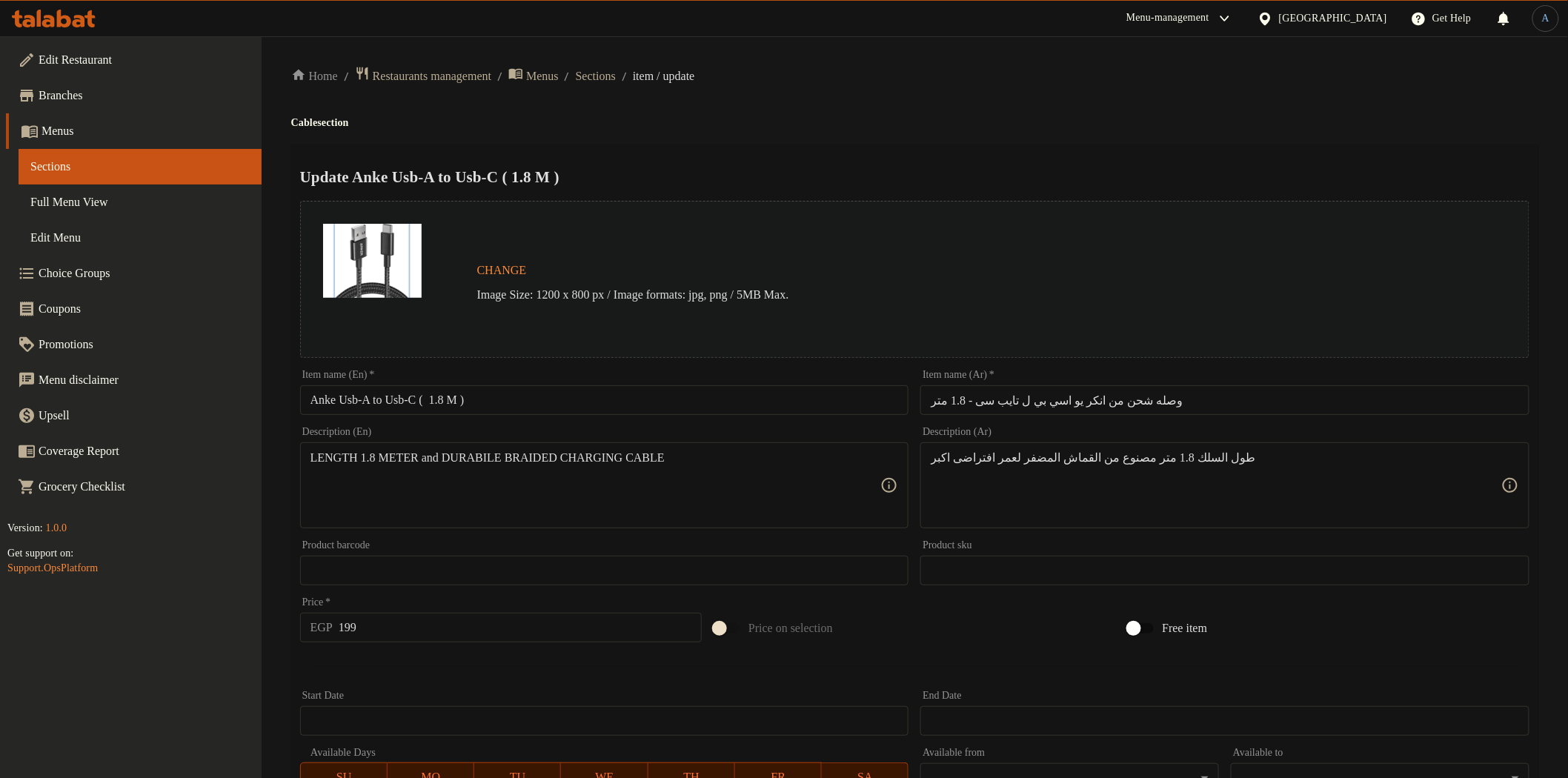
click at [575, 535] on div "Product barcode Product barcode" at bounding box center [605, 562] width 621 height 57
paste textarea "ength 1.8 meter and durabile braided charging cable"
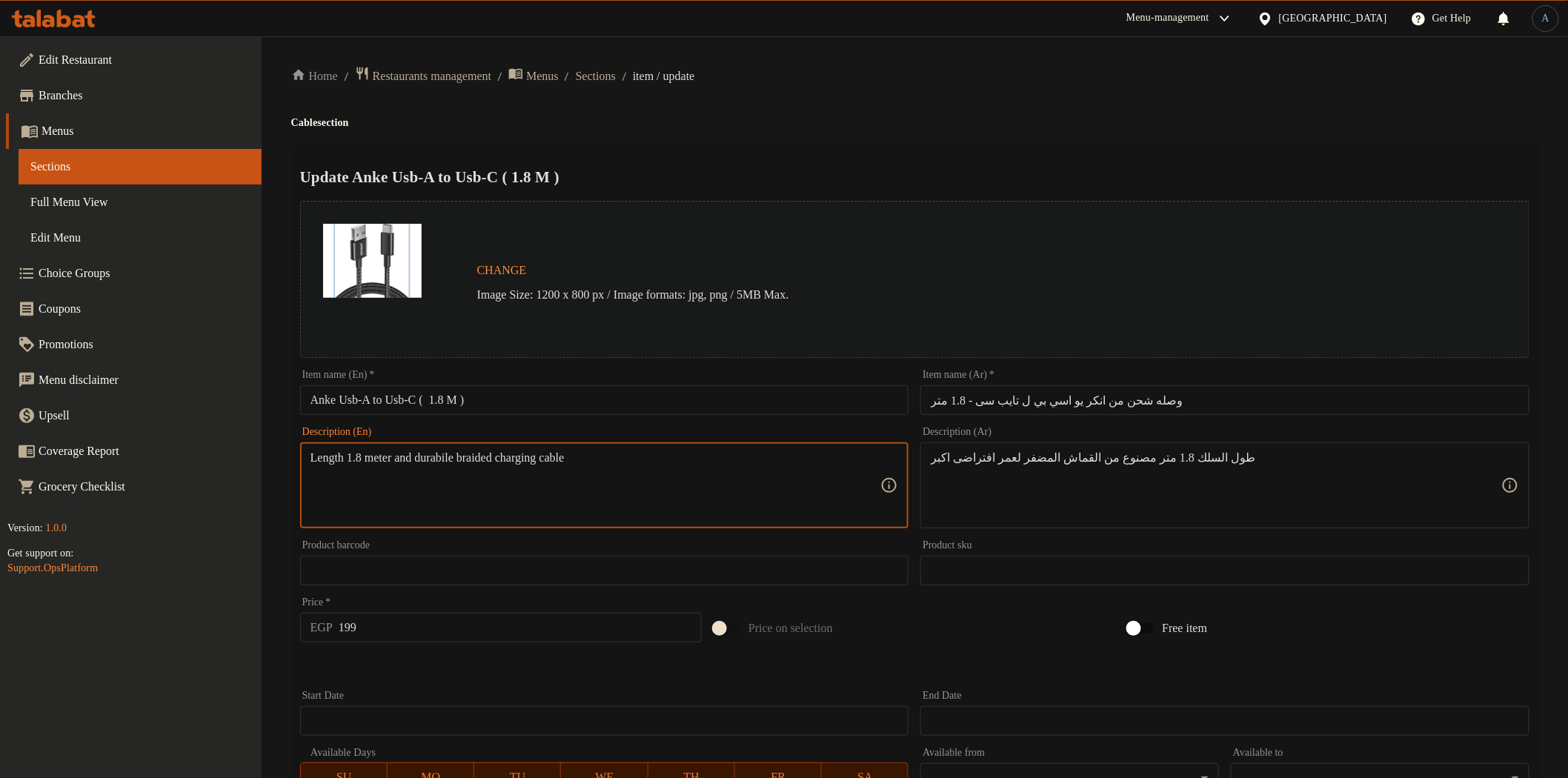
type textarea "Length 1.8 meter and durabile braided charging cable"
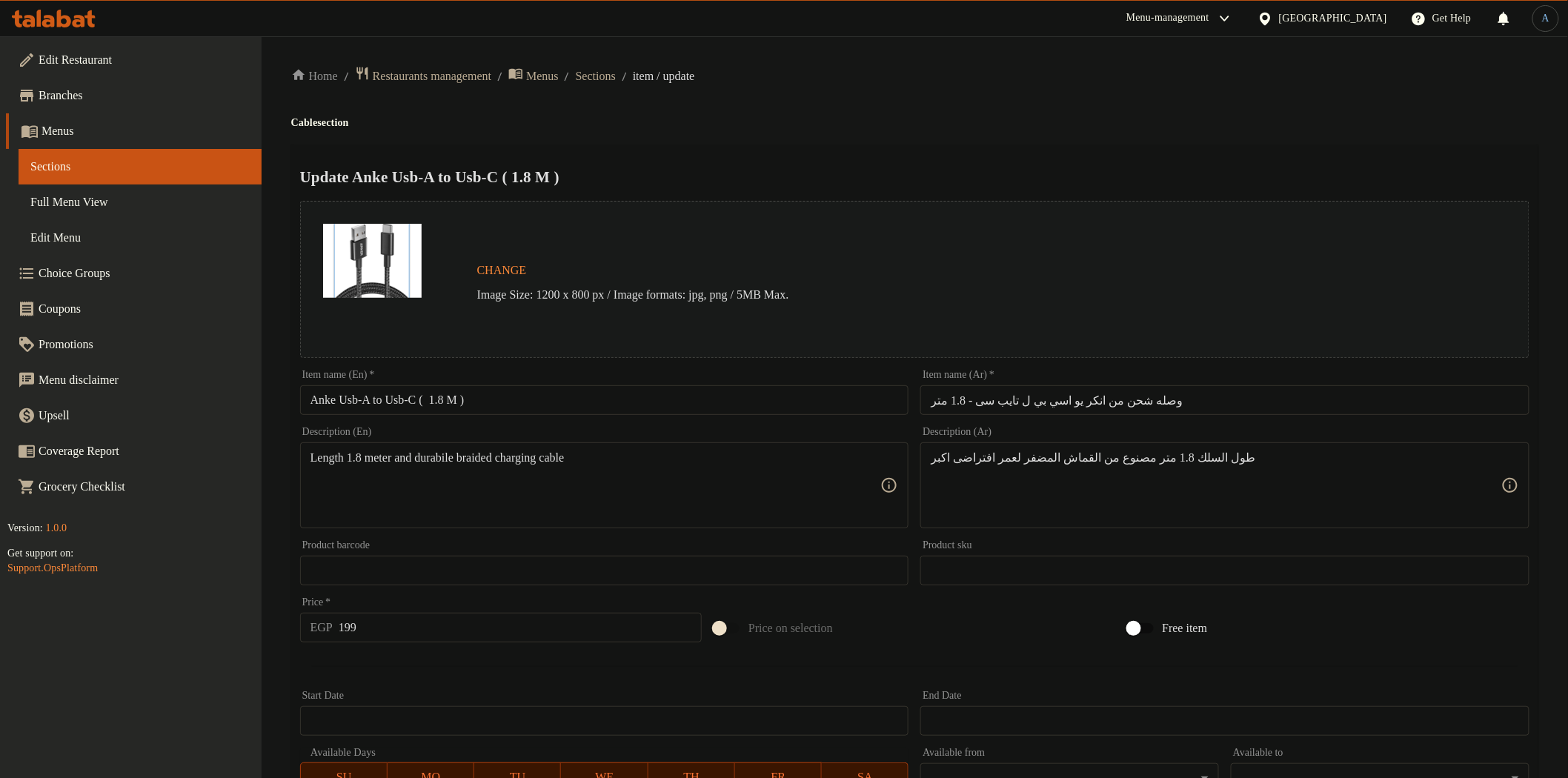
click at [927, 37] on div "Home / Restaurants management / Menus / Sections / item / update Cable section …" at bounding box center [915, 552] width 1306 height 1033
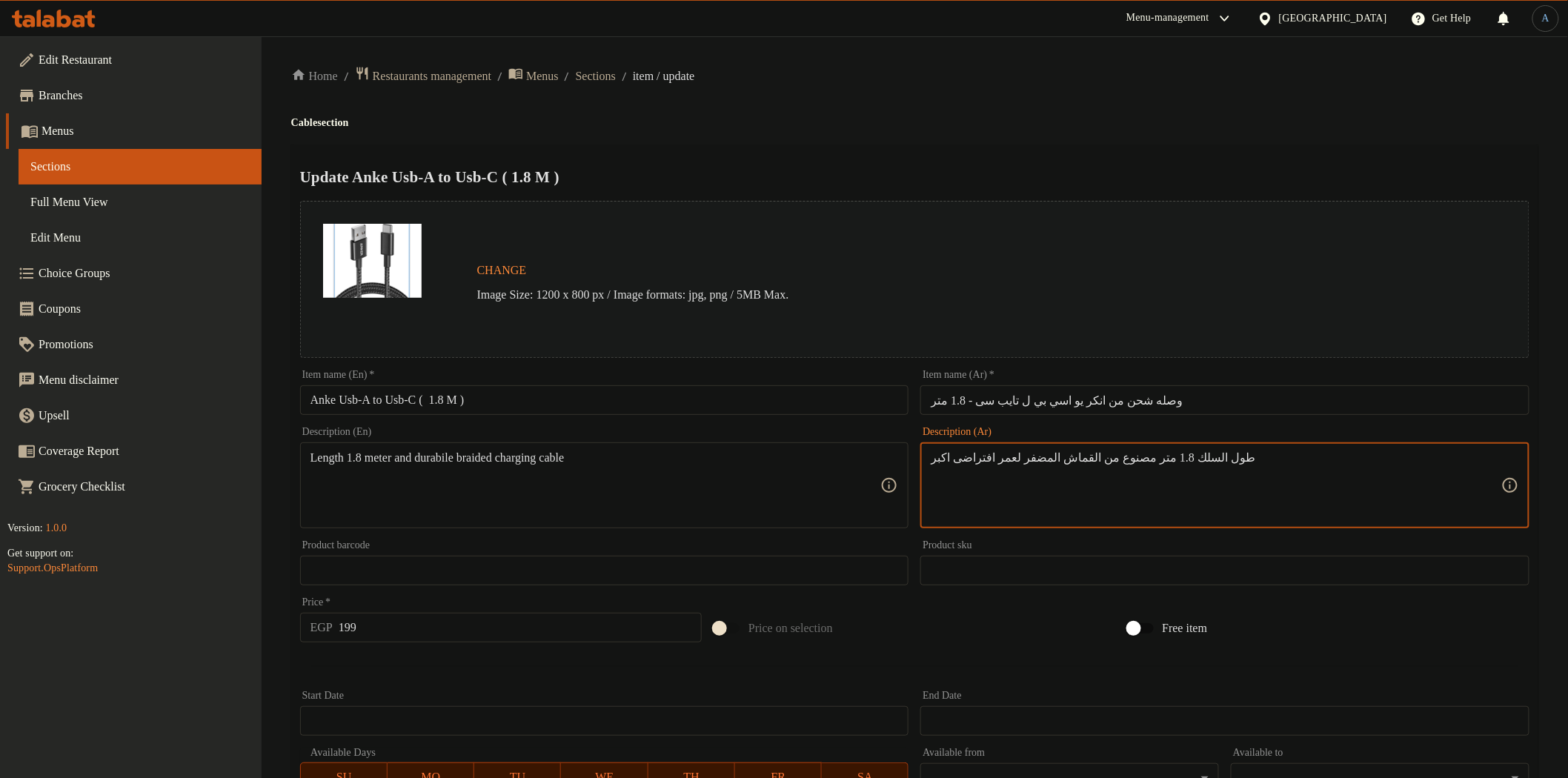
paste textarea ""•ضمان الوكيل الرسمى 18 شهر •طول السلك 1.8 متر •مصنوع من القماش المضفر لعمر افت…"
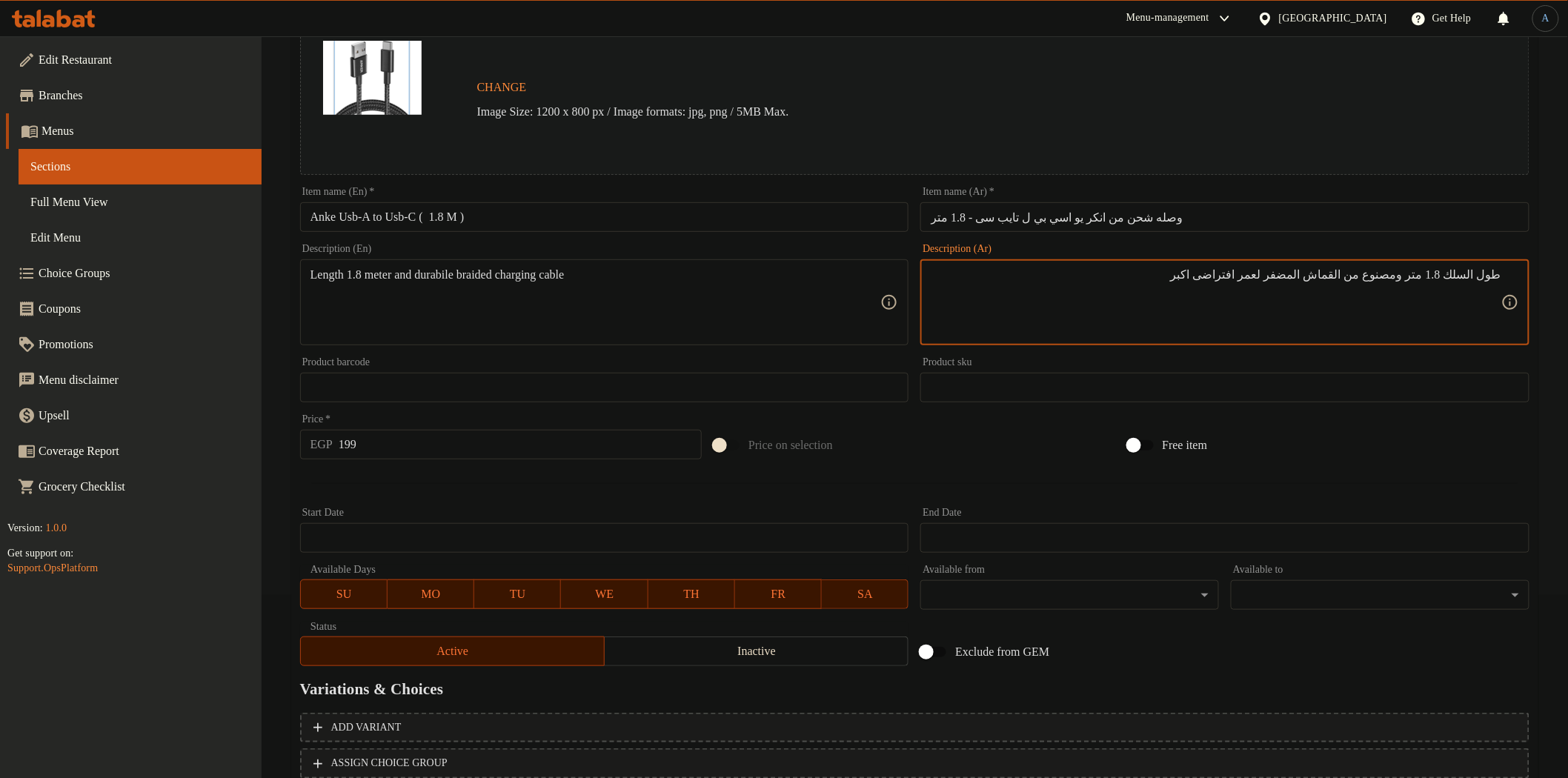
scroll to position [288, 0]
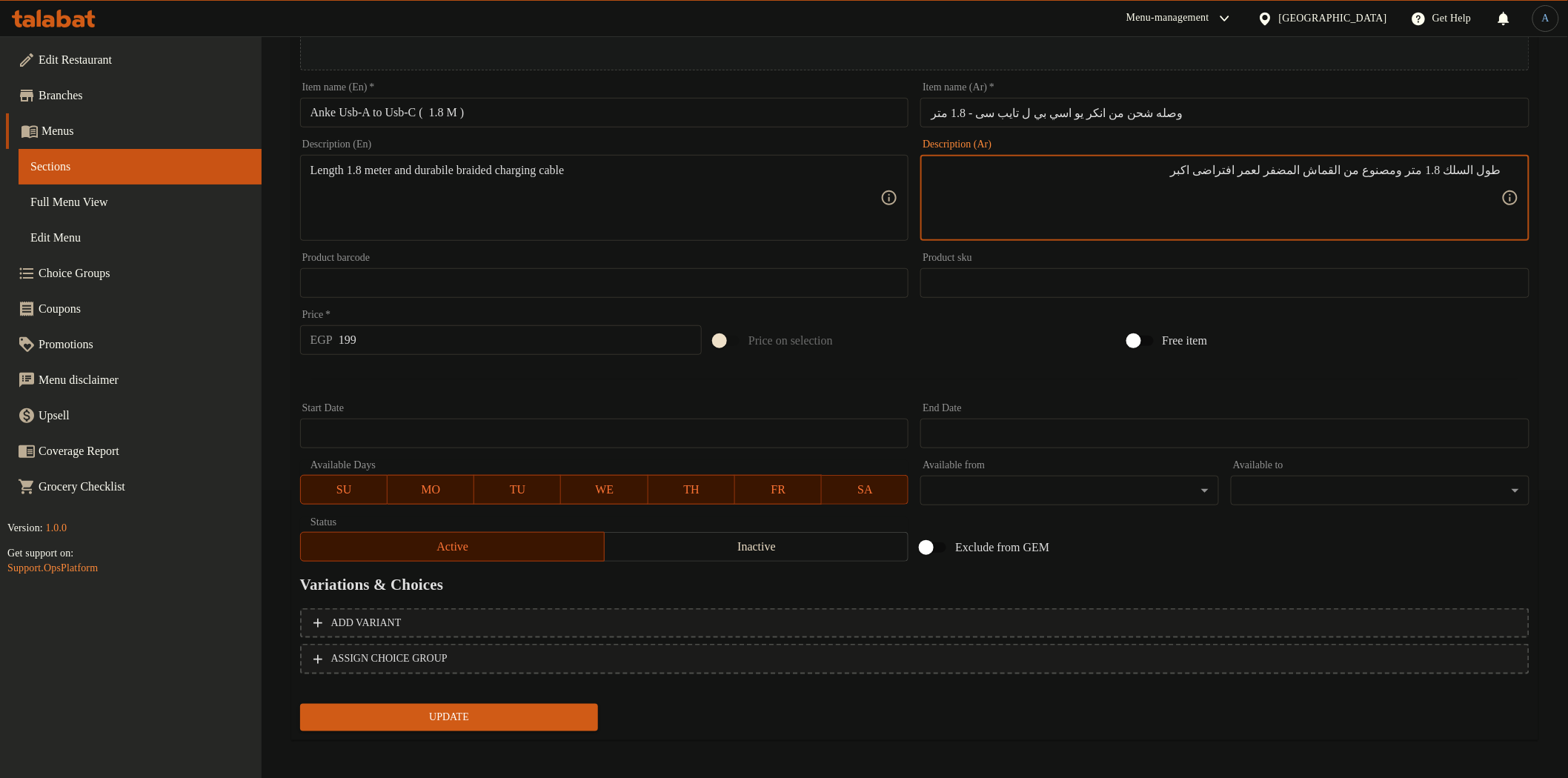
type textarea "طول السلك 1.8 متر ومصنوع من القماش المضفر لعمر افتراضى اكبر"
click at [433, 708] on span "Update" at bounding box center [449, 717] width 275 height 19
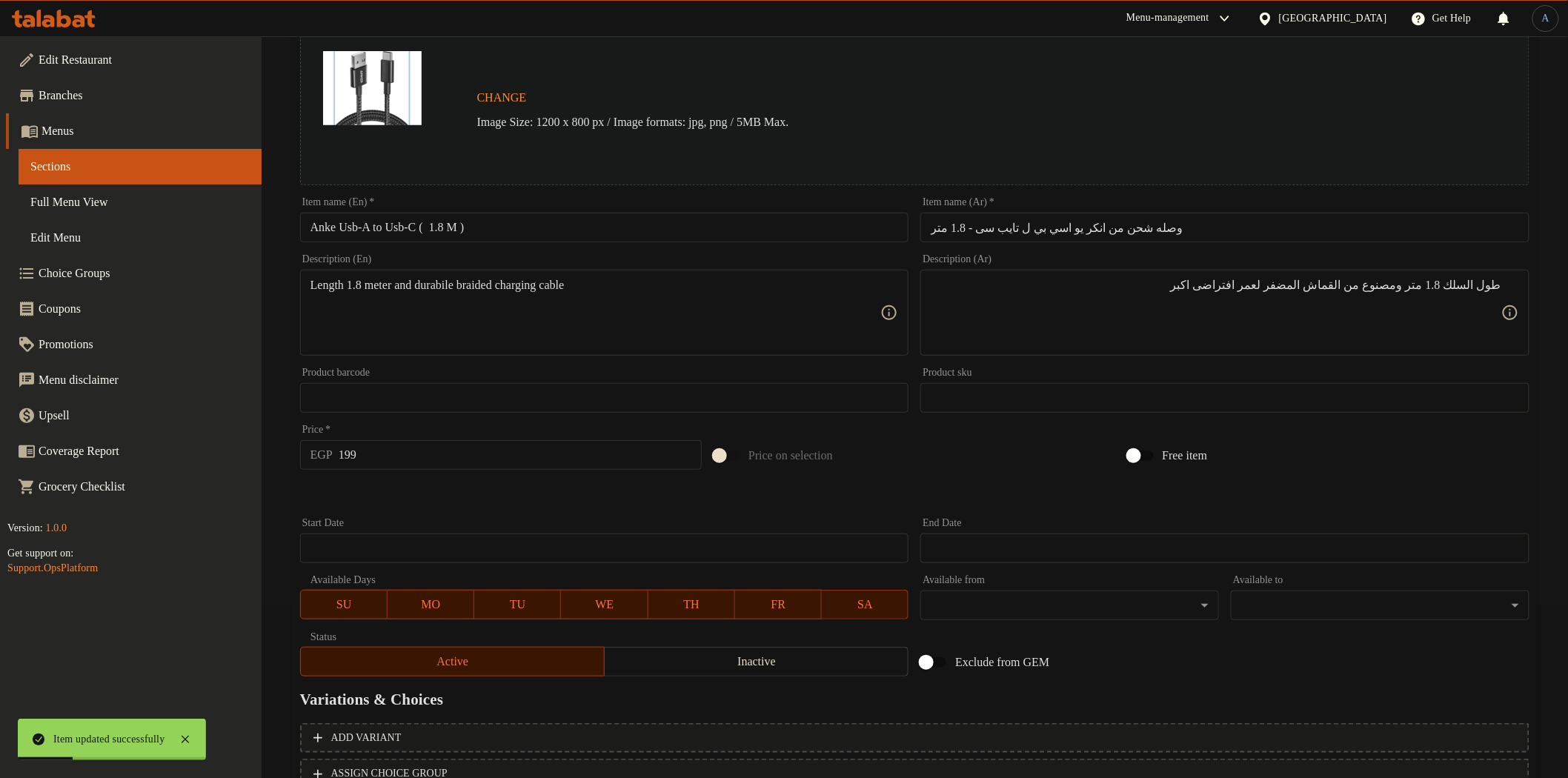
scroll to position [0, 0]
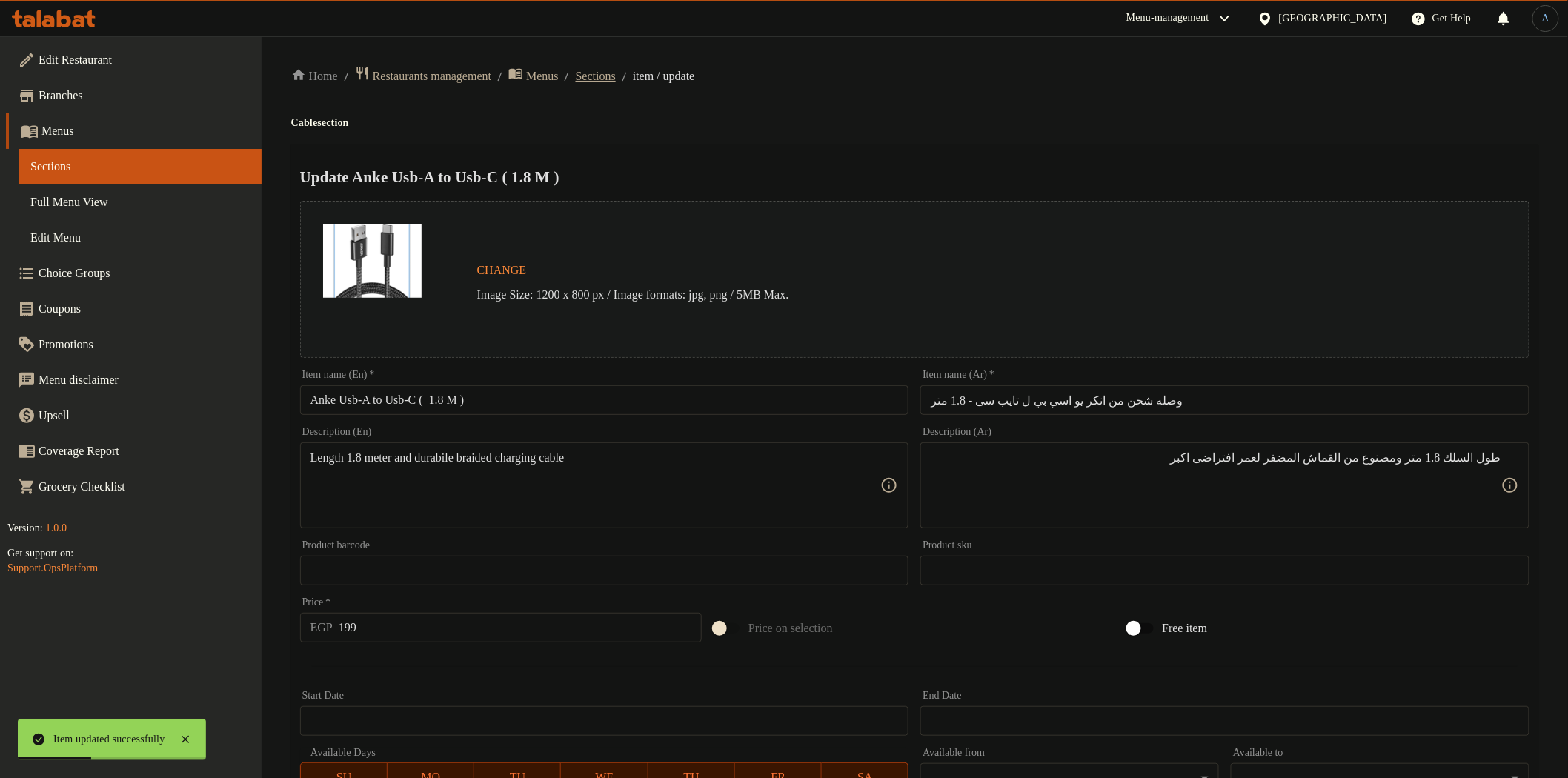
click at [616, 79] on span "Sections" at bounding box center [596, 76] width 40 height 18
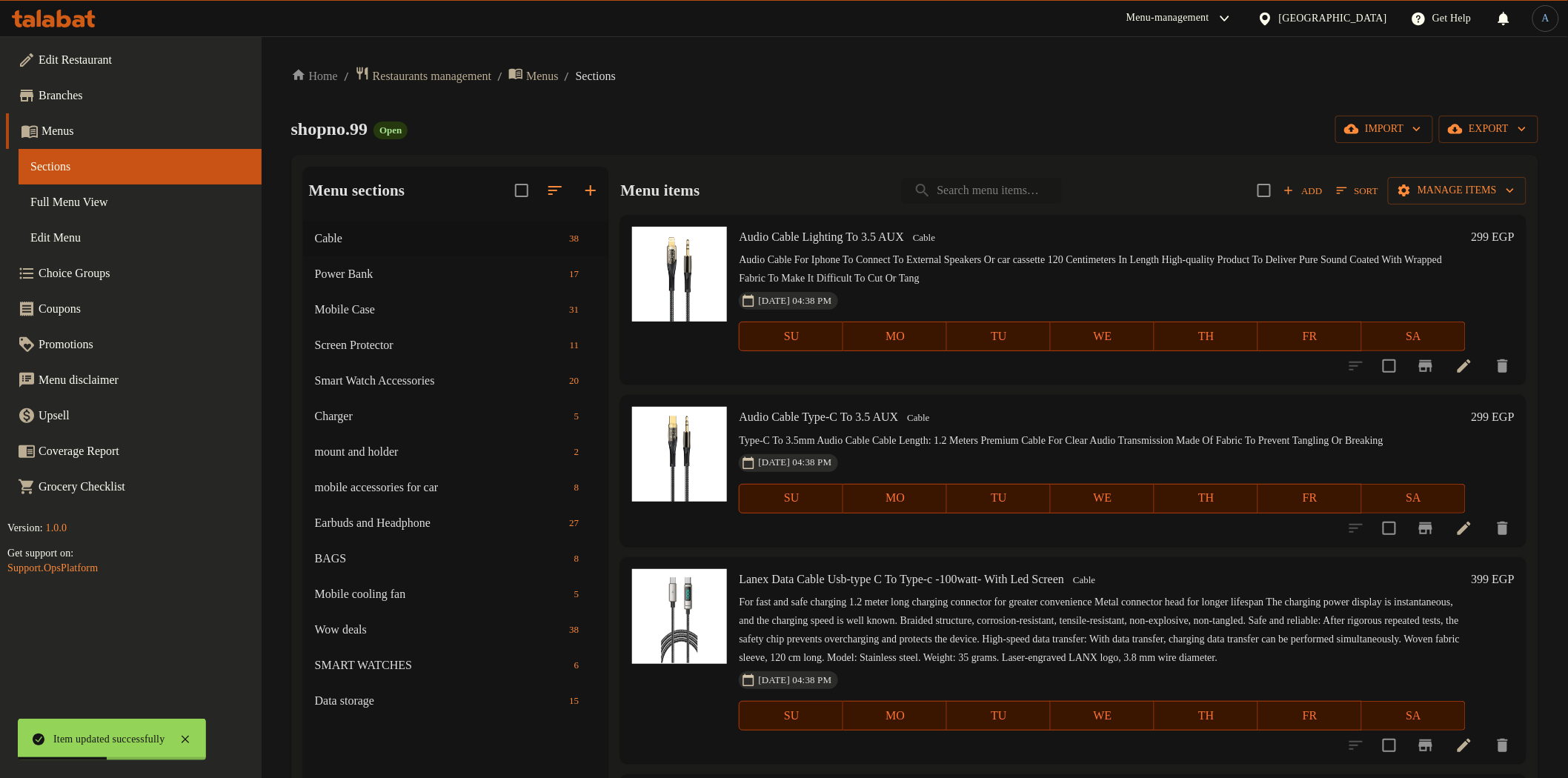
click at [981, 180] on input "search" at bounding box center [982, 191] width 160 height 26
paste input "ITEL S10 budsair ( tws earphone )"
click at [1049, 183] on input "ITEL S10 budsair ( tws earphone )" at bounding box center [982, 191] width 160 height 26
drag, startPoint x: 1017, startPoint y: 188, endPoint x: 1219, endPoint y: 180, distance: 202.2
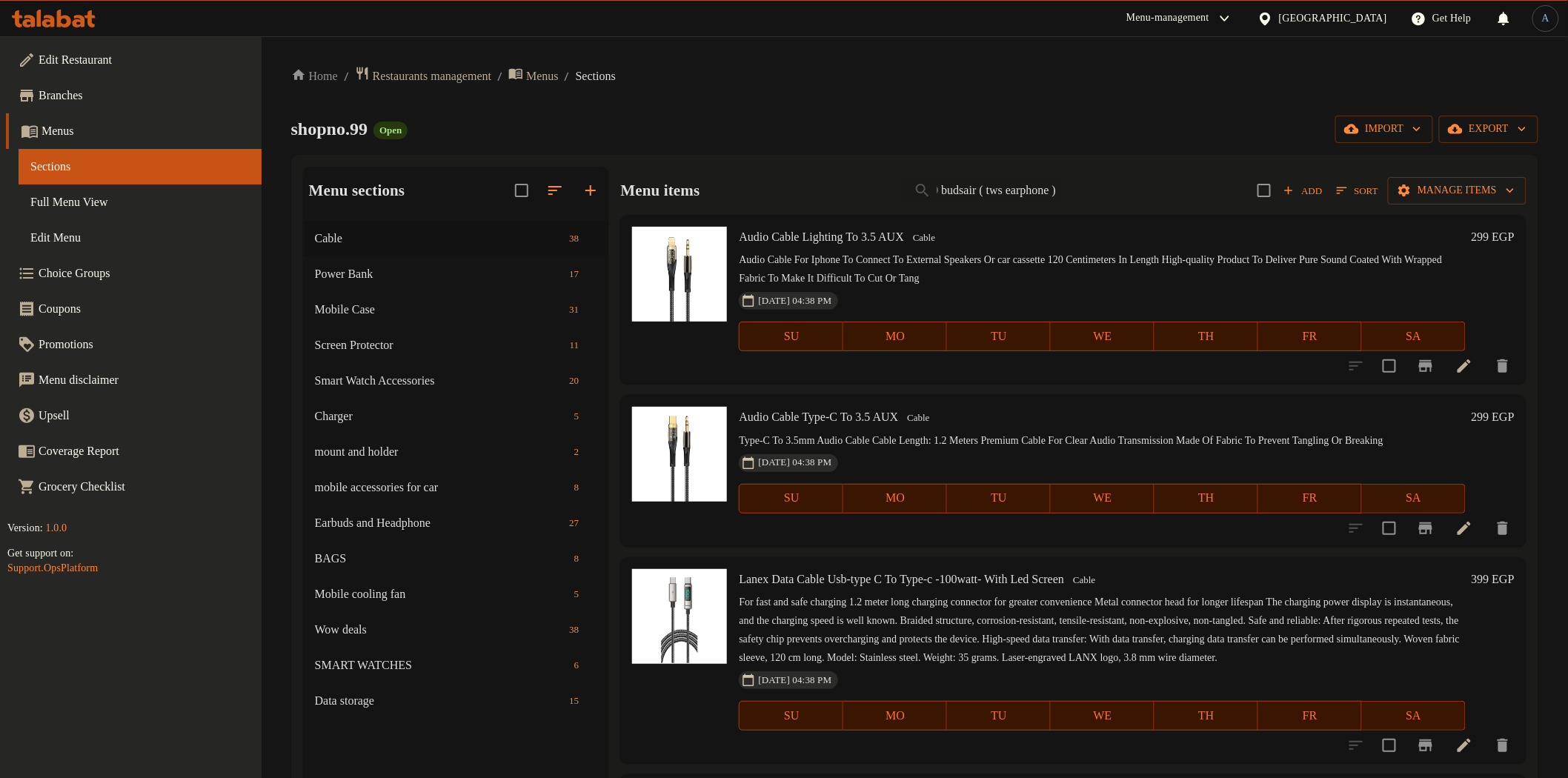
click at [1219, 180] on div "Menu items ITEL S10 budsair ( tws earphone ) Add Sort Manage items" at bounding box center [1073, 190] width 905 height 48
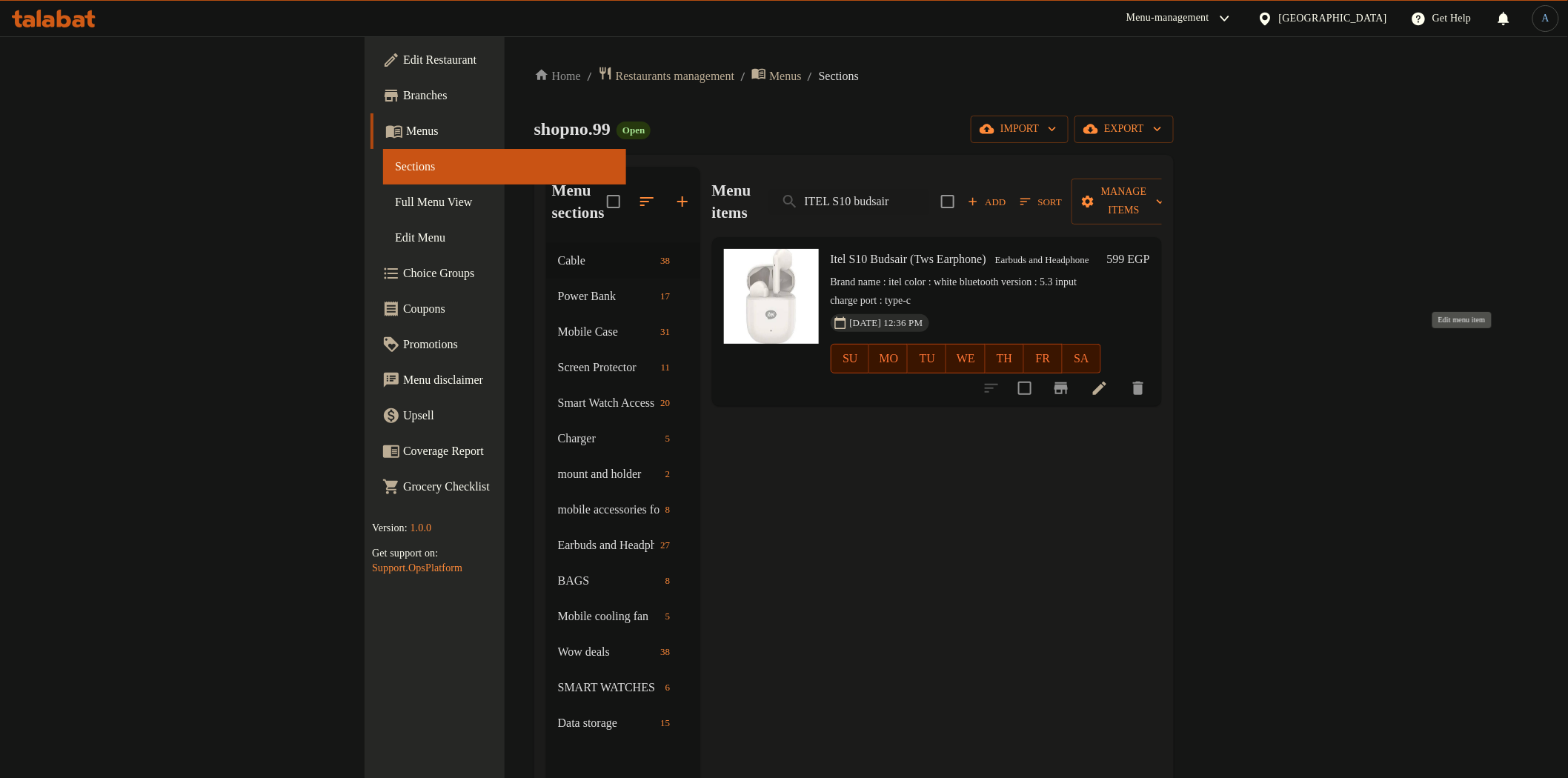
type input "ITEL S10 budsair"
click at [1108, 379] on icon at bounding box center [1099, 388] width 18 height 18
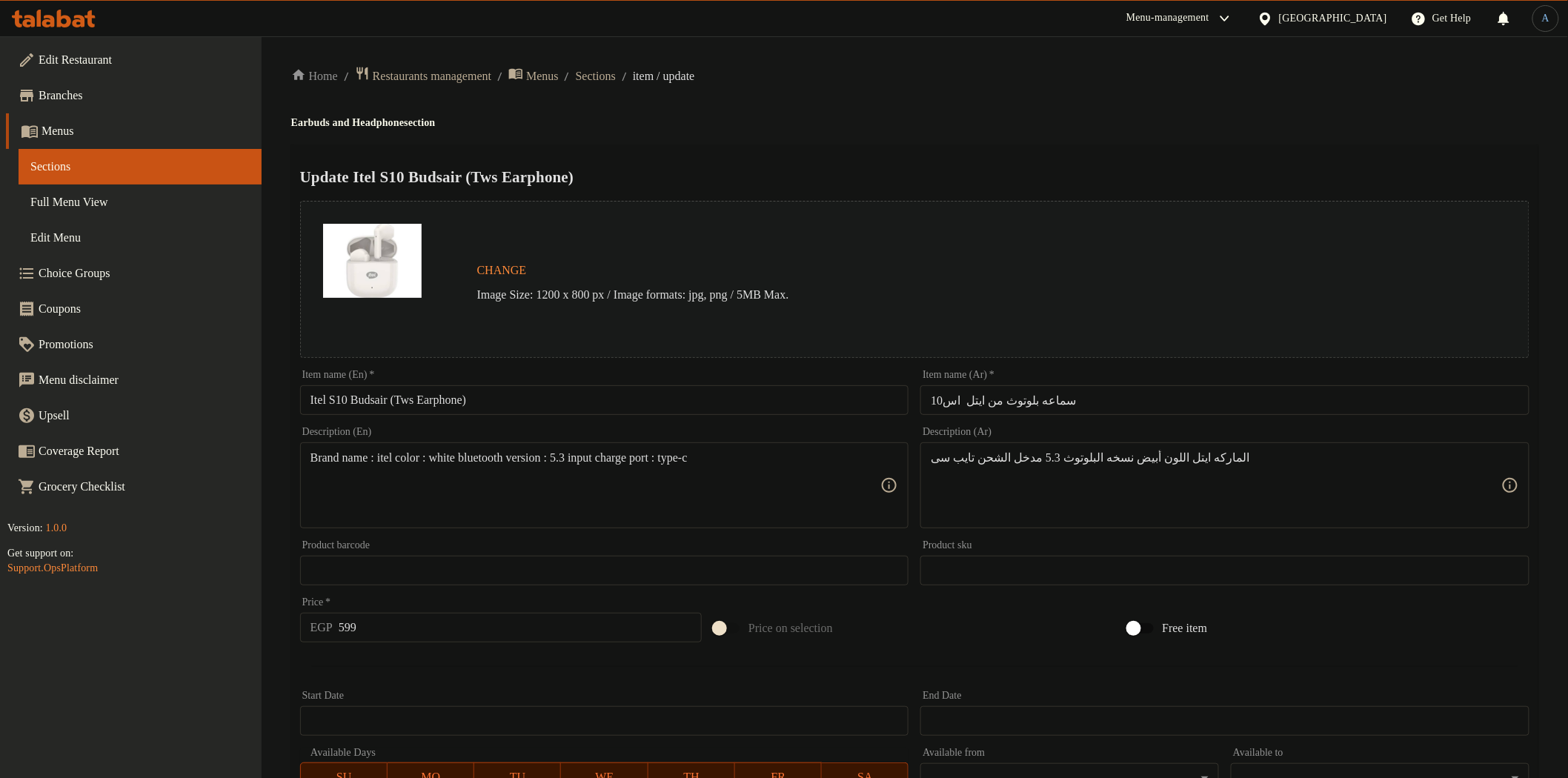
click at [849, 174] on h2 "Update Itel S10 Budsair (Tws Earphone)" at bounding box center [915, 177] width 1229 height 23
click at [88, 208] on span "Full Menu View" at bounding box center [140, 202] width 220 height 18
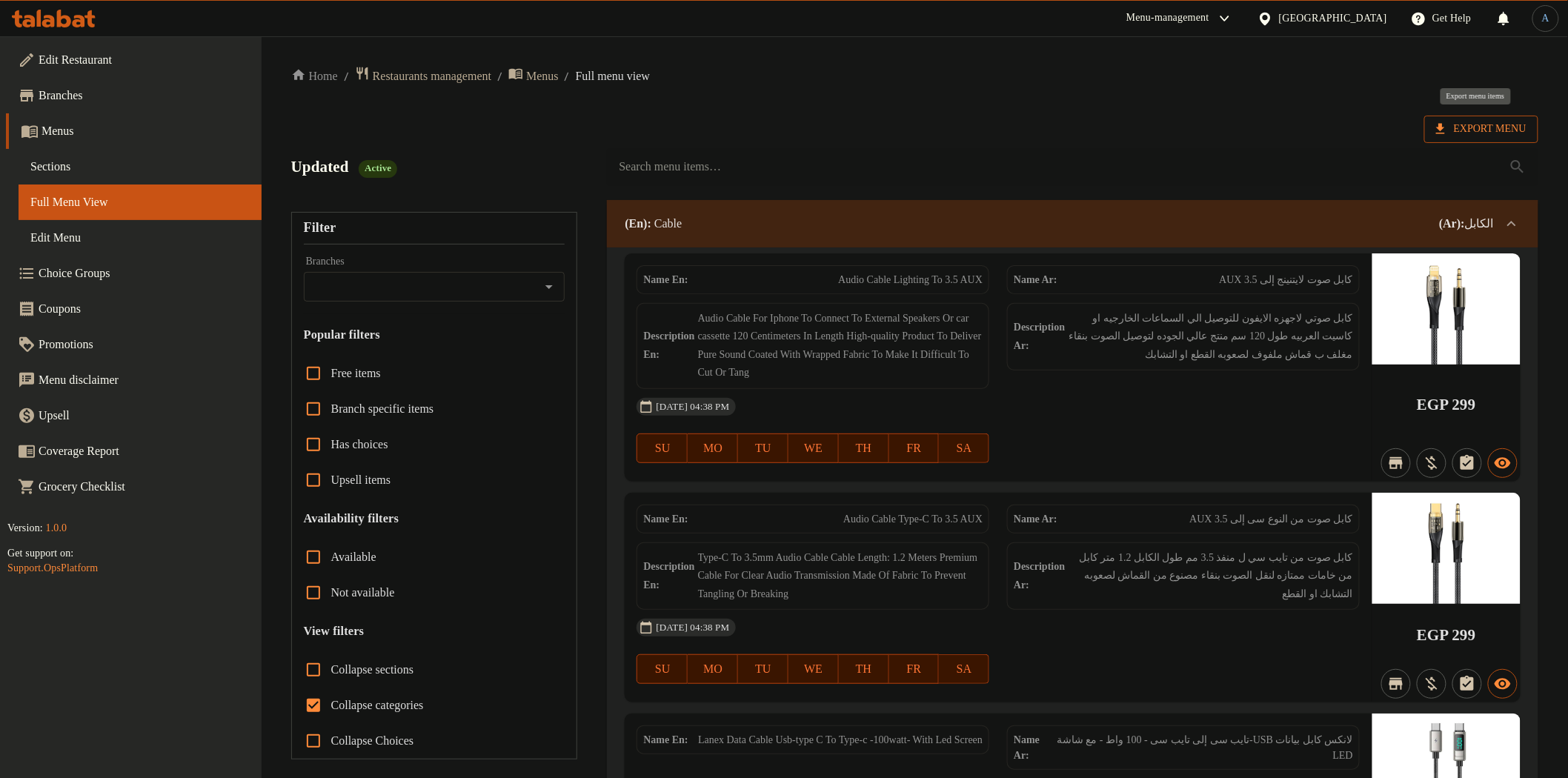
click at [1470, 117] on span "Export Menu" at bounding box center [1481, 129] width 114 height 28
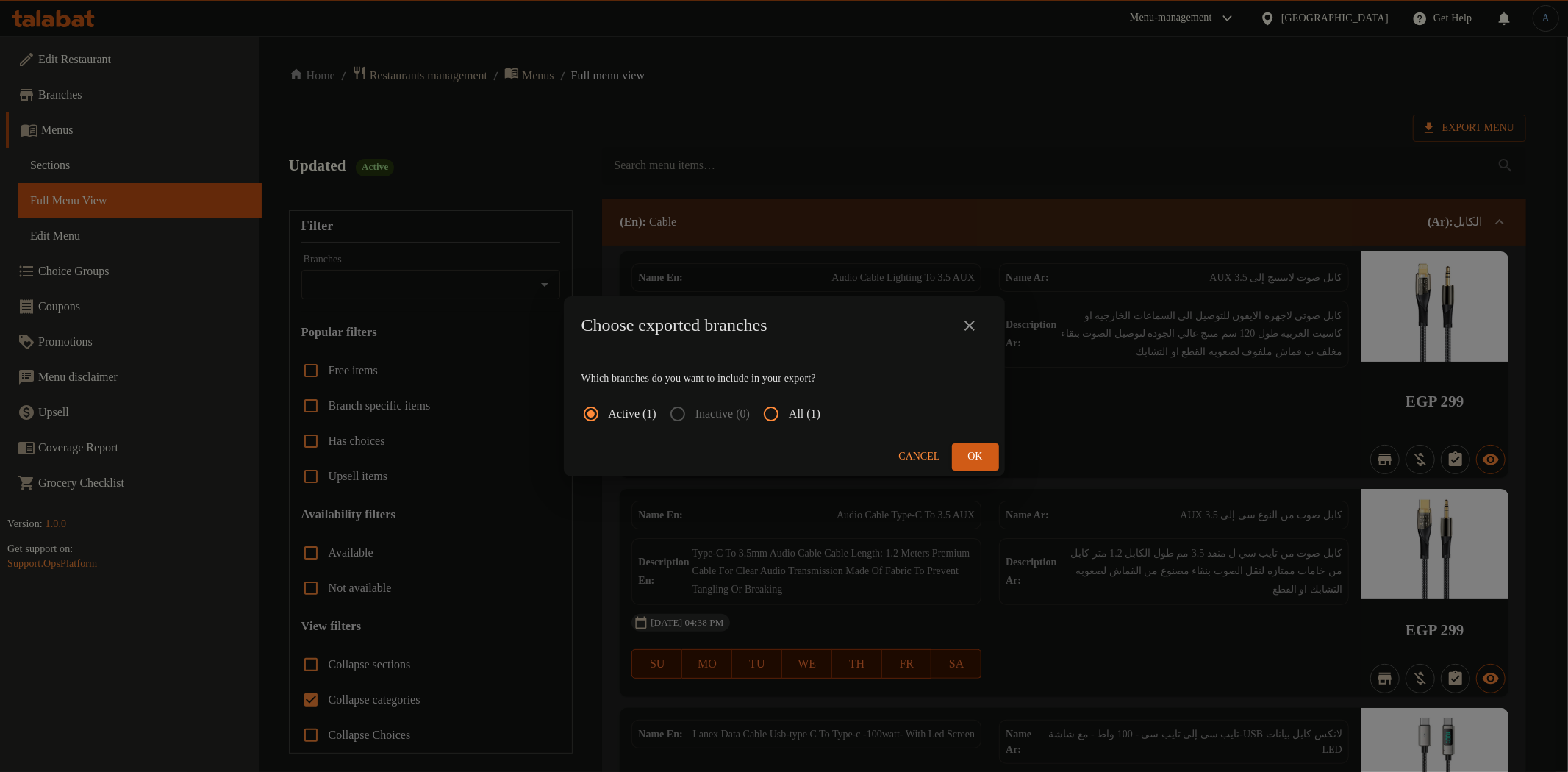
click at [815, 409] on span "All (1)" at bounding box center [804, 414] width 31 height 18
click at [788, 409] on input "All (1)" at bounding box center [771, 413] width 35 height 35
radio input "true"
click at [985, 450] on span "Ok" at bounding box center [975, 456] width 23 height 19
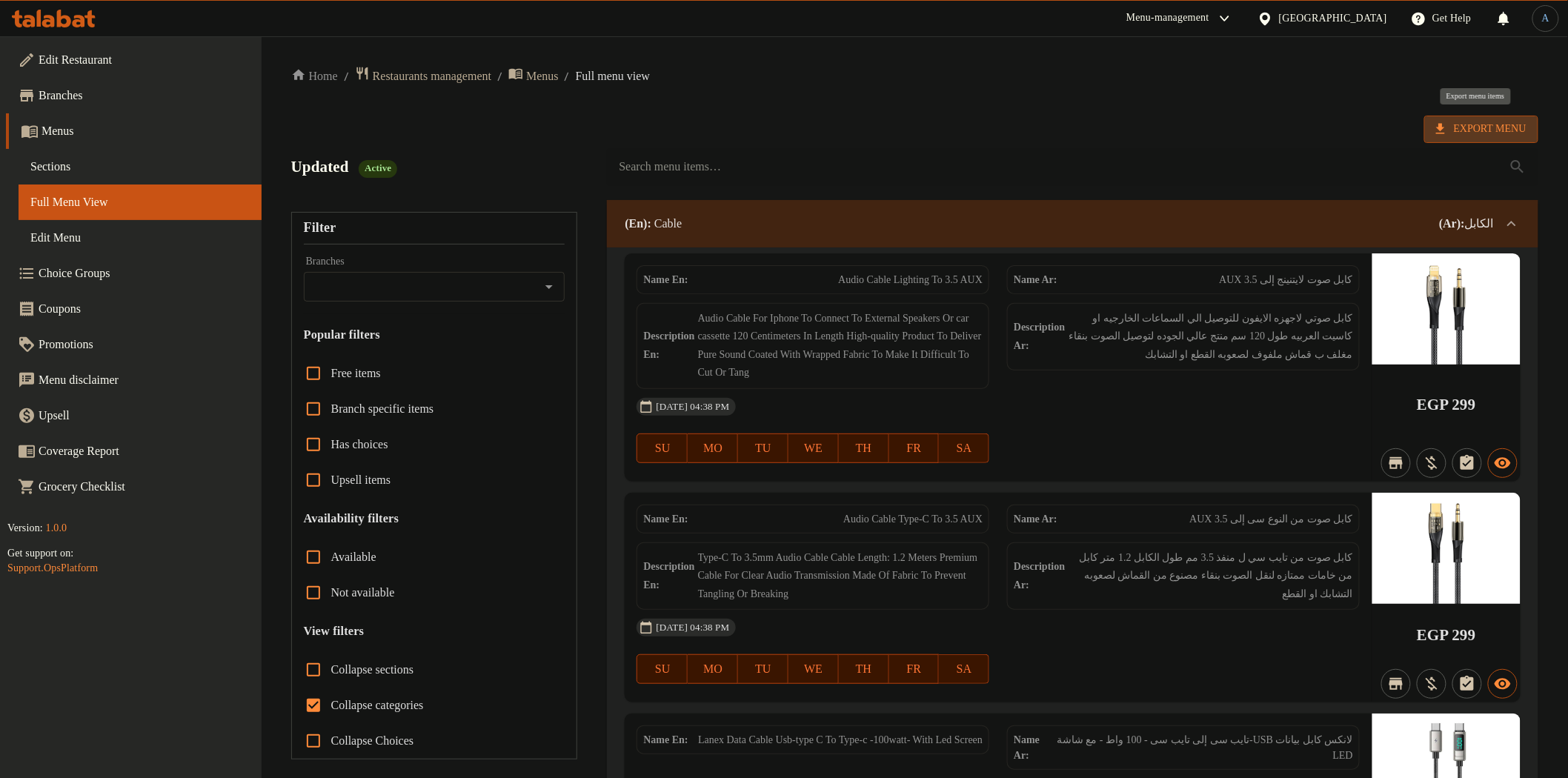
click at [1491, 123] on span "Export Menu" at bounding box center [1481, 129] width 91 height 19
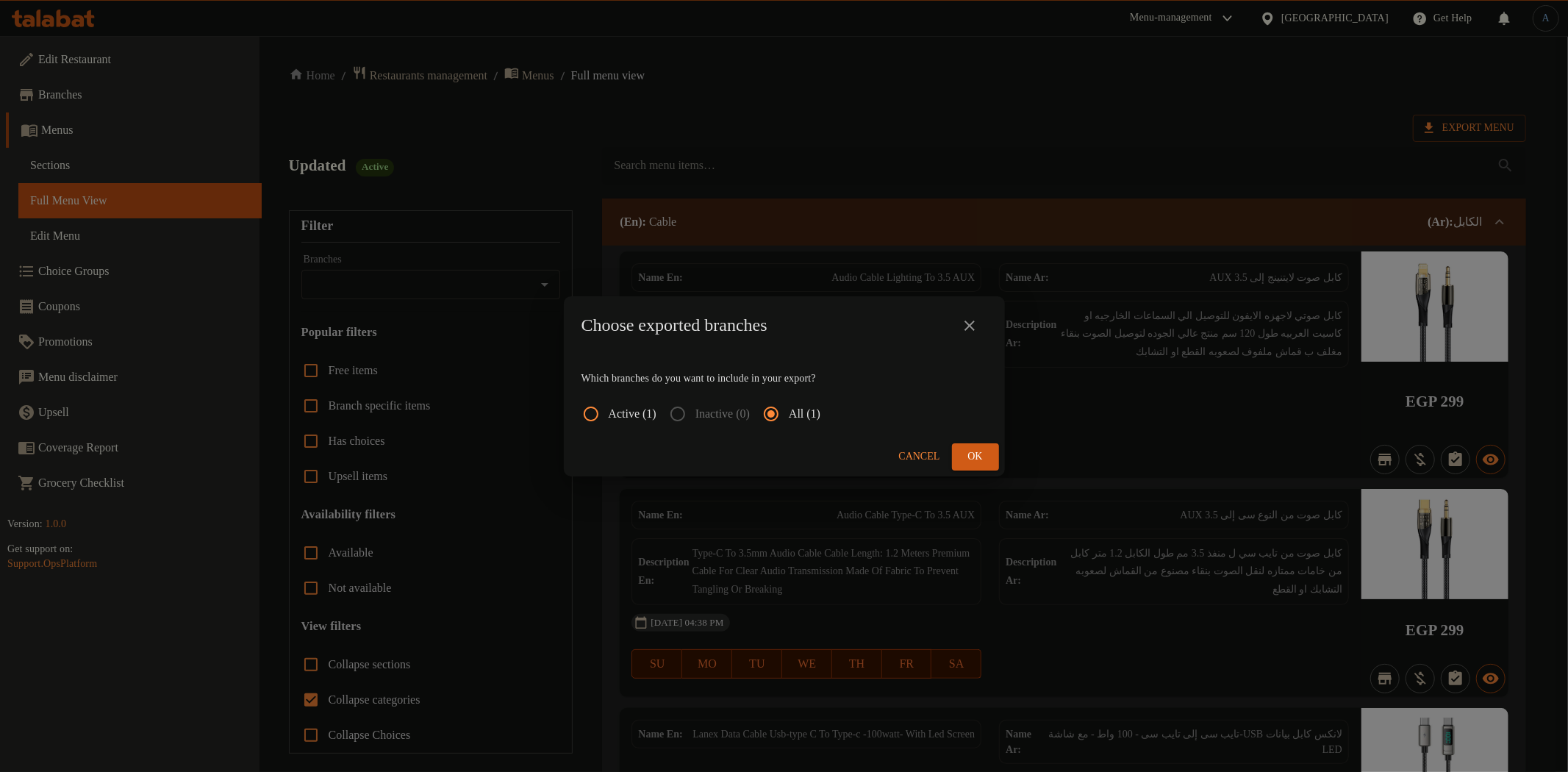
click at [983, 463] on span "Ok" at bounding box center [975, 456] width 23 height 19
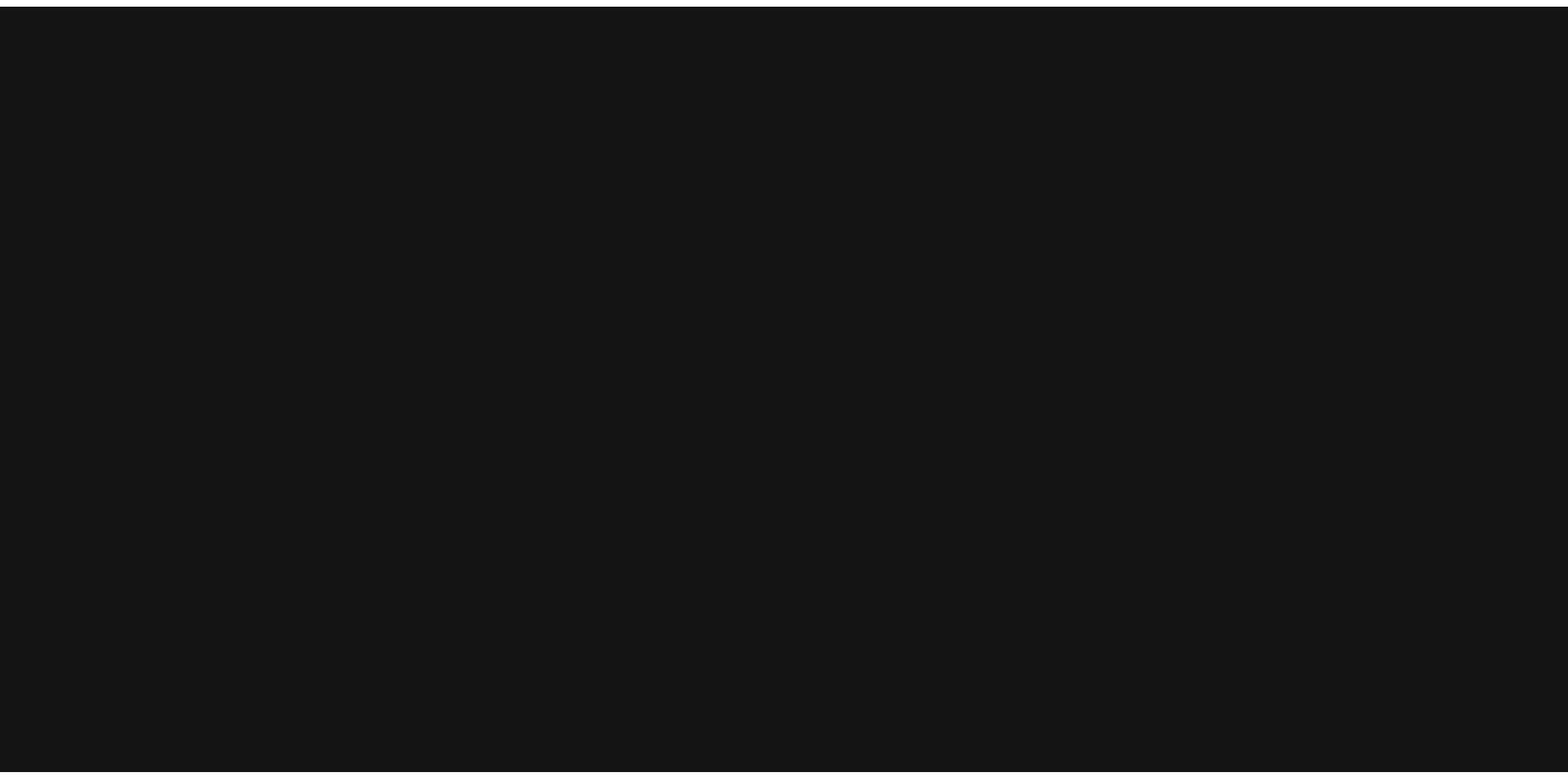
scroll to position [64731, 0]
